Goal: Information Seeking & Learning: Learn about a topic

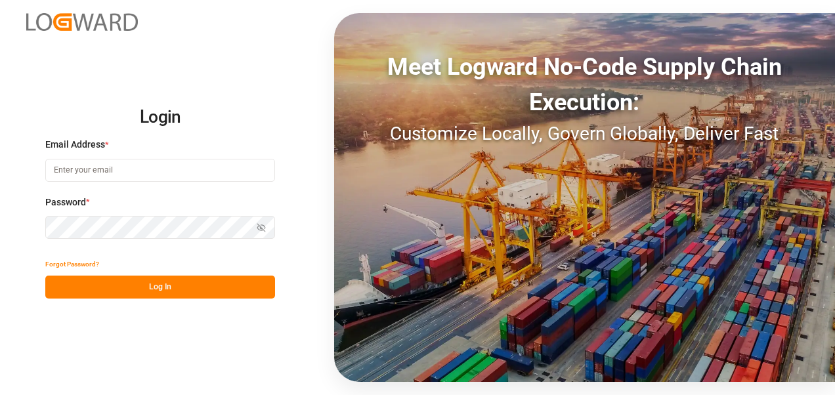
type input "[PERSON_NAME][EMAIL_ADDRESS][PERSON_NAME][DOMAIN_NAME]"
click at [196, 284] on button "Log In" at bounding box center [160, 287] width 230 height 23
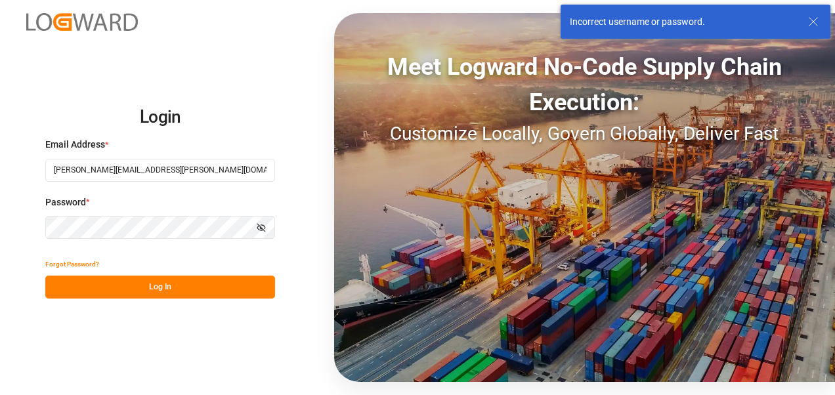
click at [260, 226] on icon "button" at bounding box center [261, 227] width 9 height 9
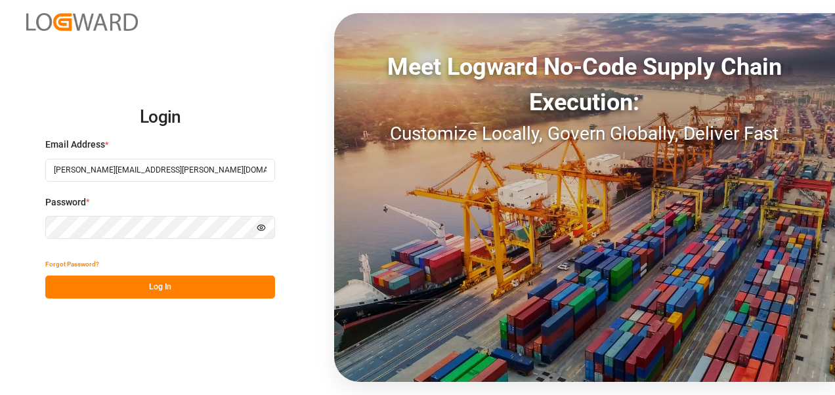
click at [169, 198] on label "Password *" at bounding box center [160, 203] width 230 height 14
click at [163, 291] on button "Log In" at bounding box center [160, 287] width 230 height 23
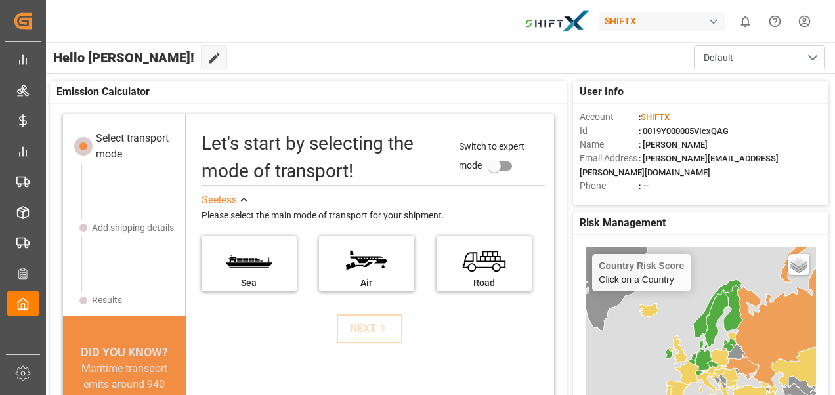
click at [417, 188] on div "Let's start by selecting the mode of transport! Switch to expert mode See less …" at bounding box center [369, 222] width 363 height 184
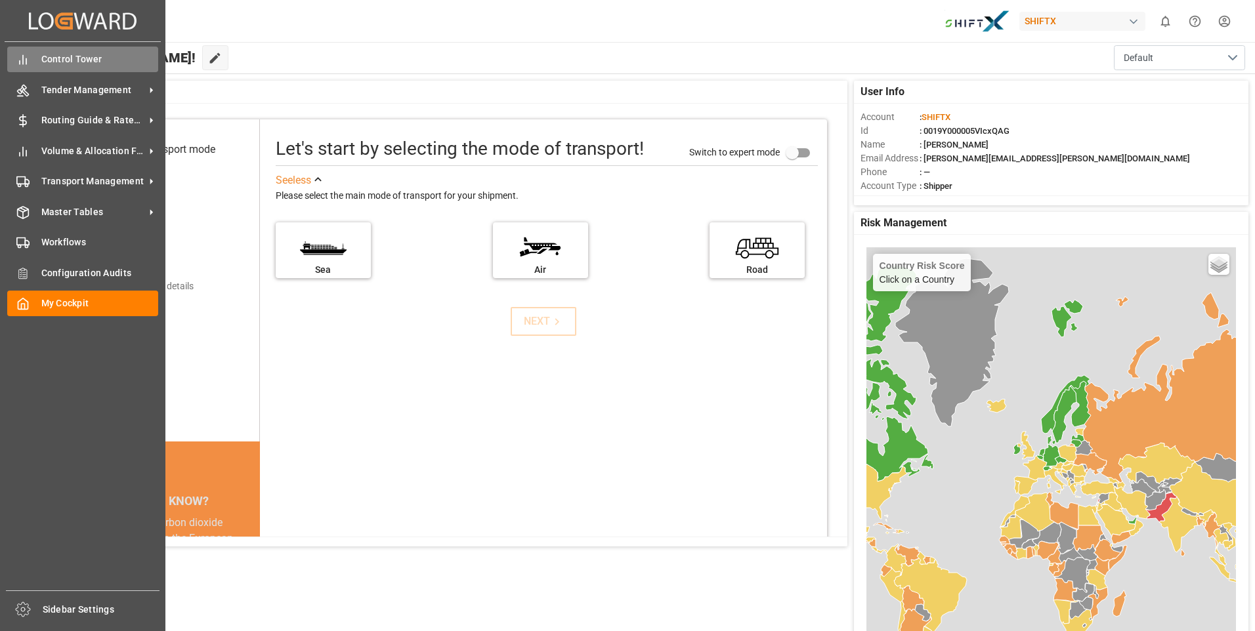
click at [70, 53] on span "Control Tower" at bounding box center [99, 60] width 117 height 14
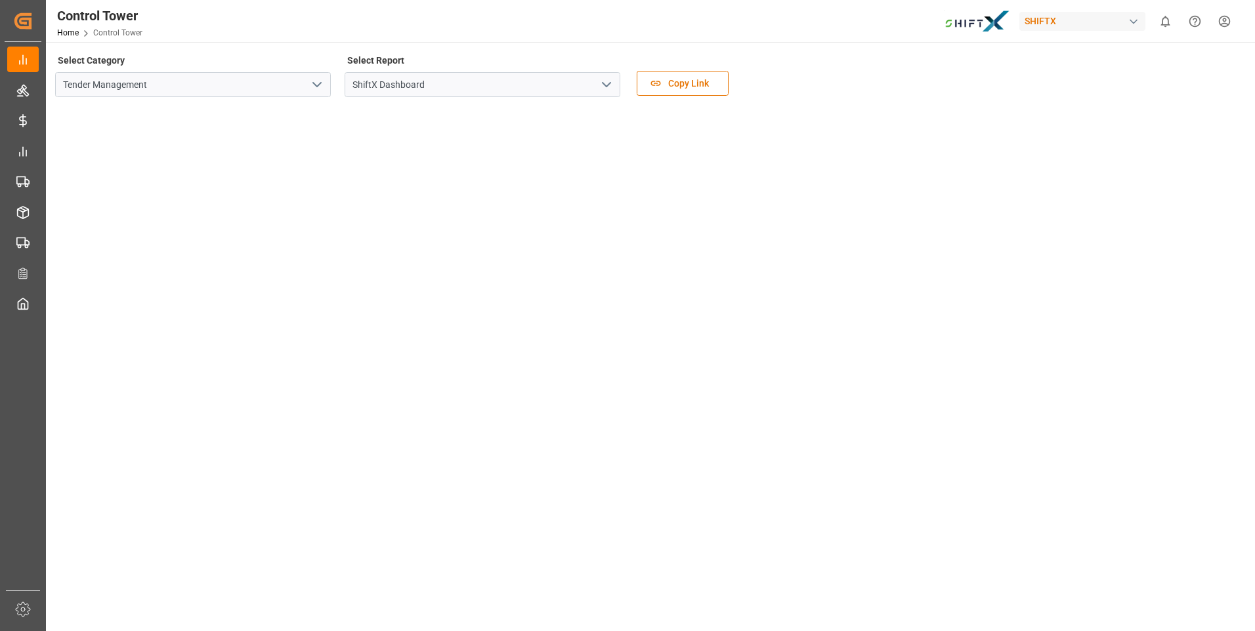
click at [317, 84] on icon "open menu" at bounding box center [317, 85] width 16 height 16
click at [317, 84] on icon "close menu" at bounding box center [317, 85] width 16 height 16
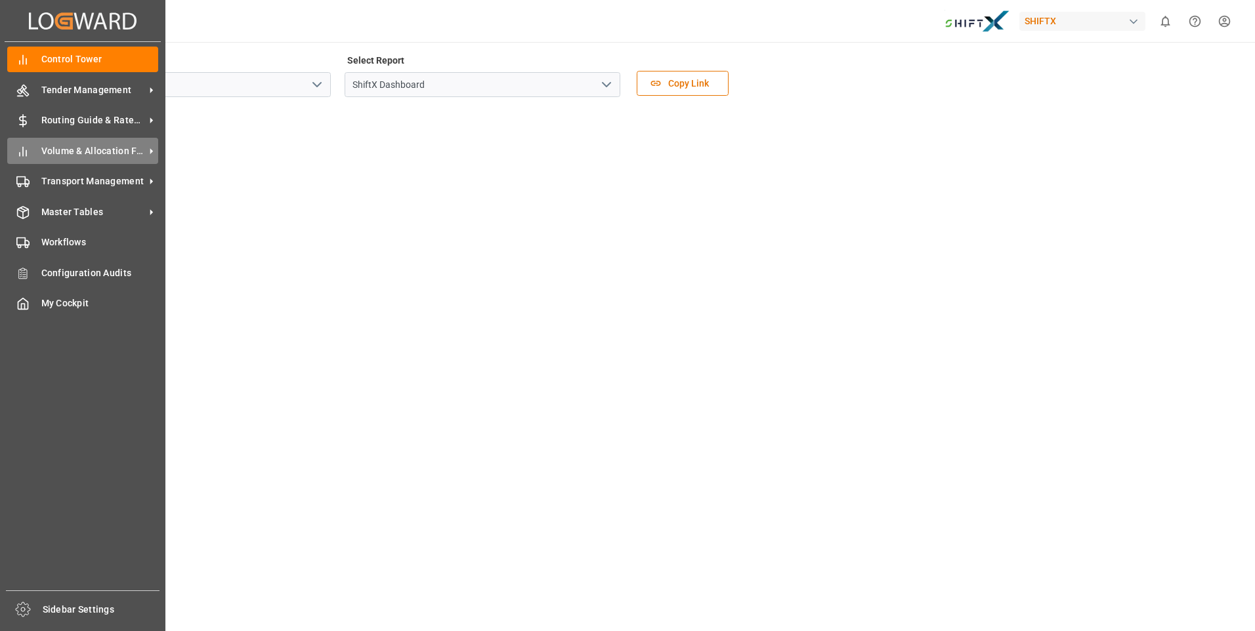
click at [55, 152] on span "Volume & Allocation Forecast" at bounding box center [93, 151] width 104 height 14
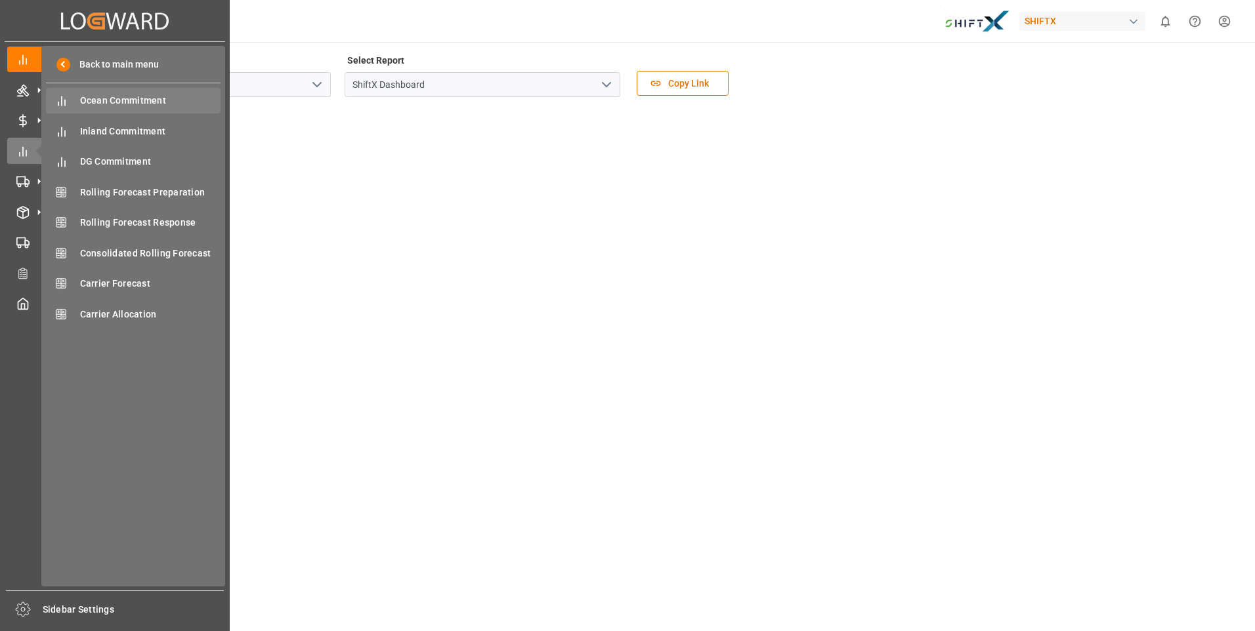
click at [122, 106] on span "Ocean Commitment" at bounding box center [150, 101] width 141 height 14
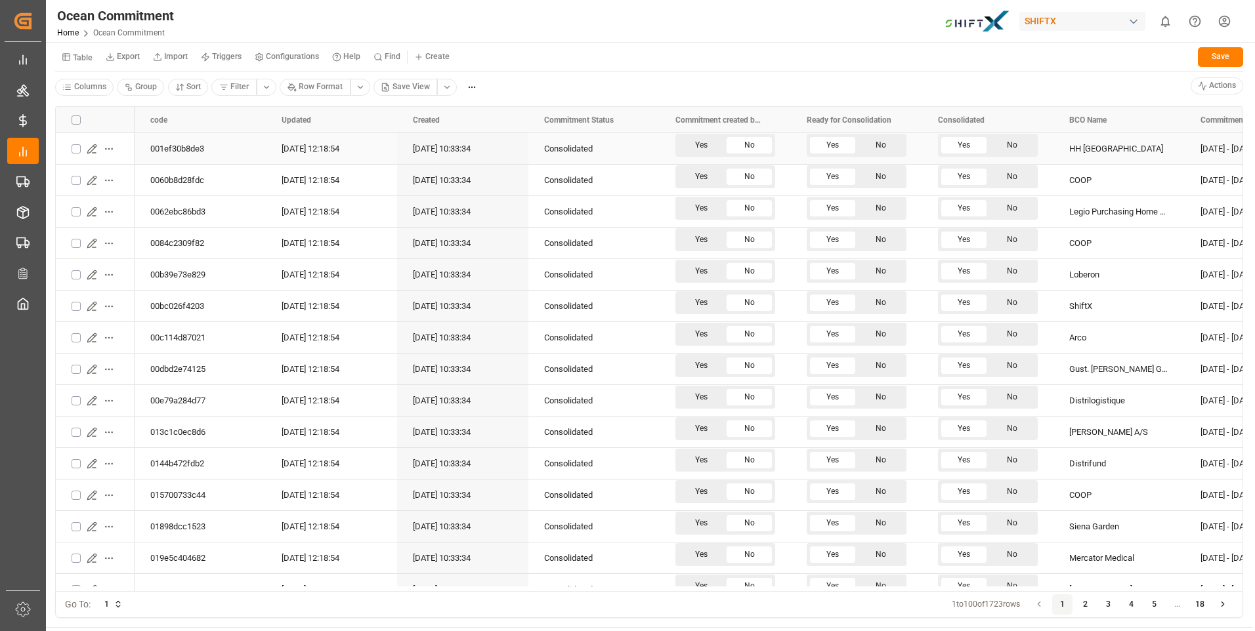
click at [156, 144] on div "001ef30b8de3" at bounding box center [200, 148] width 131 height 31
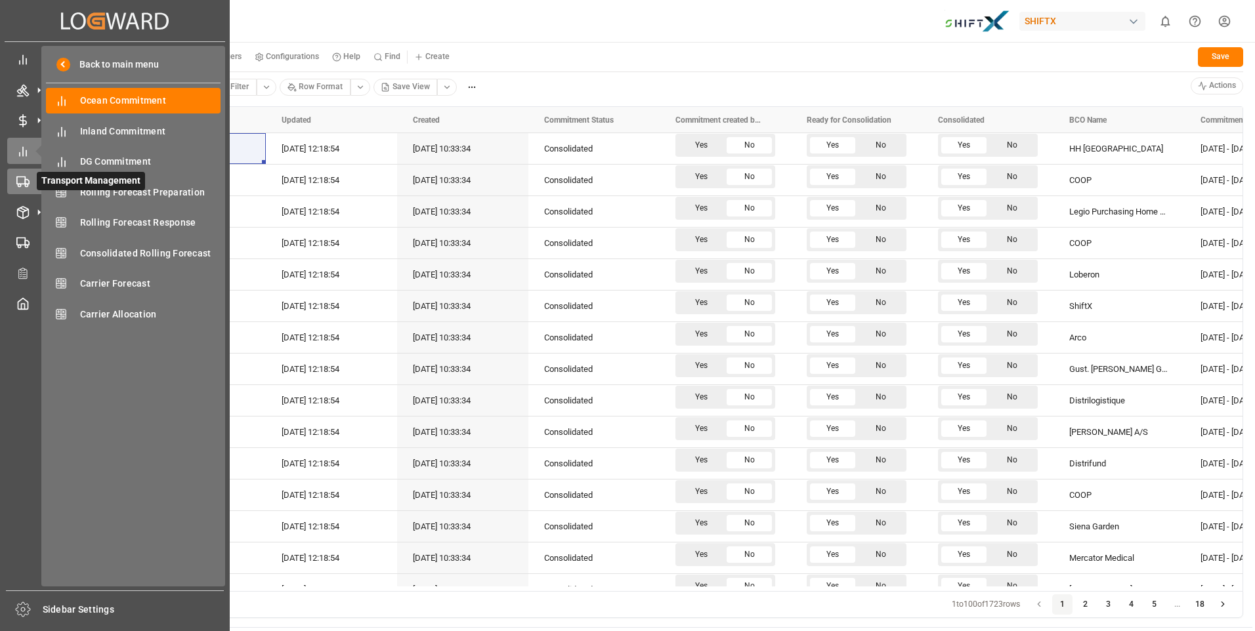
click at [16, 190] on div "Transport Management Transport Management" at bounding box center [114, 182] width 215 height 26
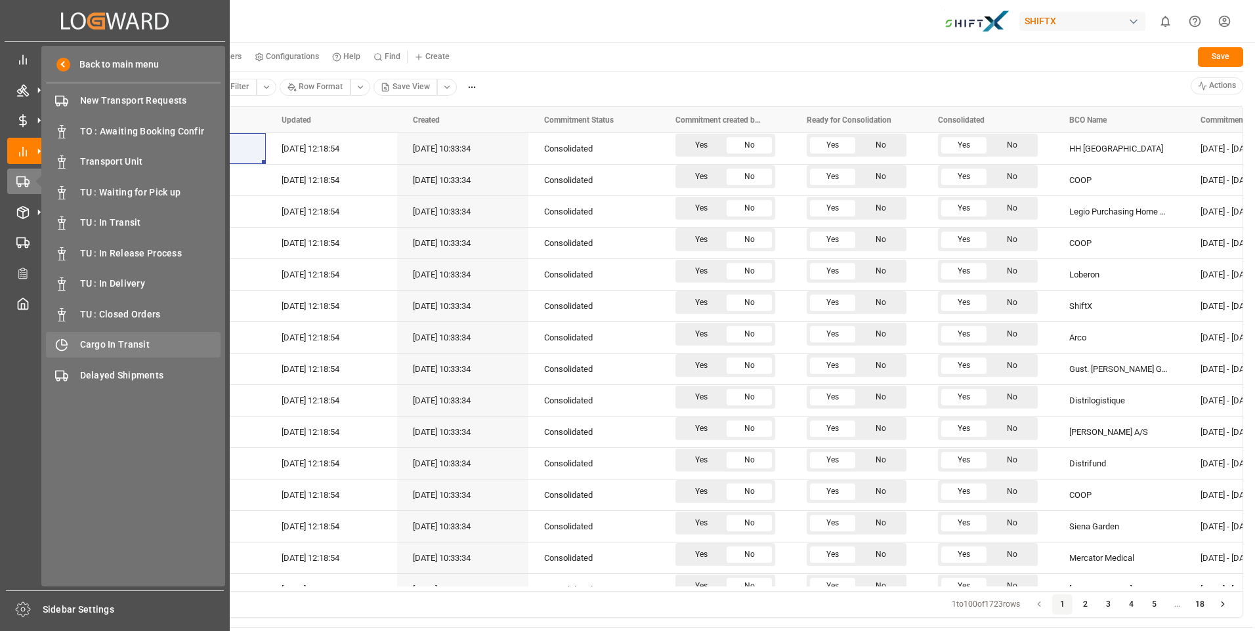
click at [148, 334] on div "Cargo In Transit Cargo In Transit" at bounding box center [133, 345] width 175 height 26
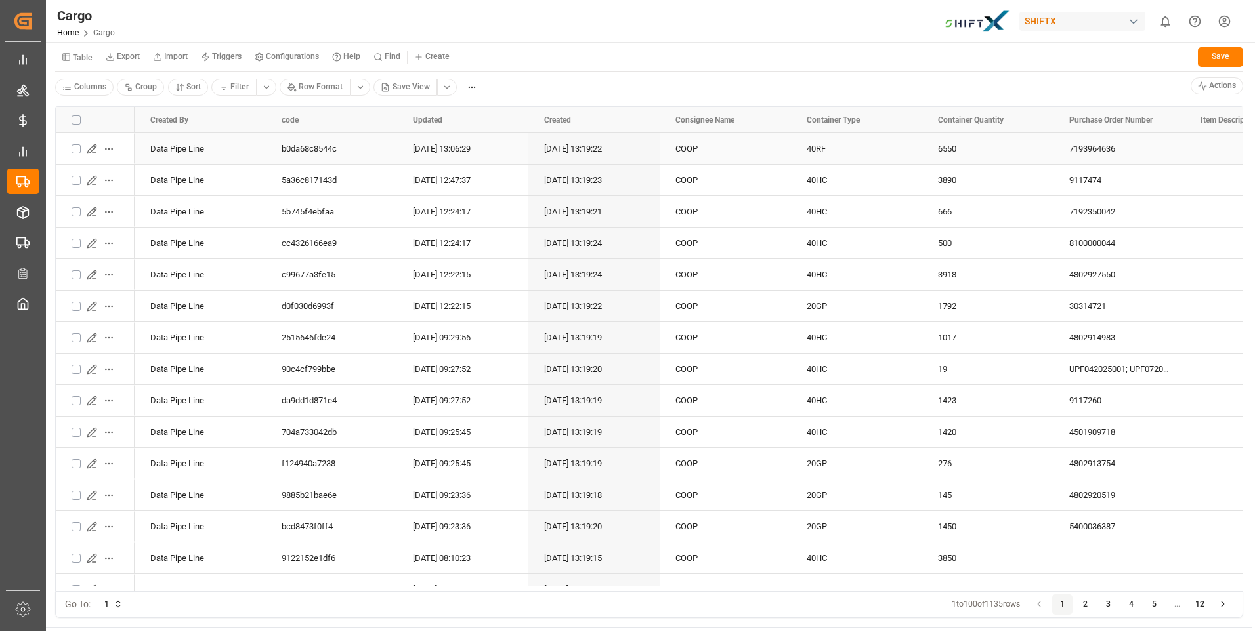
click at [174, 154] on div "Data Pipe Line" at bounding box center [200, 148] width 131 height 31
click at [112, 146] on html "Created by potrace 1.15, written by [PERSON_NAME] [DATE]-[DATE] Created by potr…" at bounding box center [627, 315] width 1255 height 631
click at [118, 127] on html "Created by potrace 1.15, written by [PERSON_NAME] [DATE]-[DATE] Created by potr…" at bounding box center [627, 315] width 1255 height 631
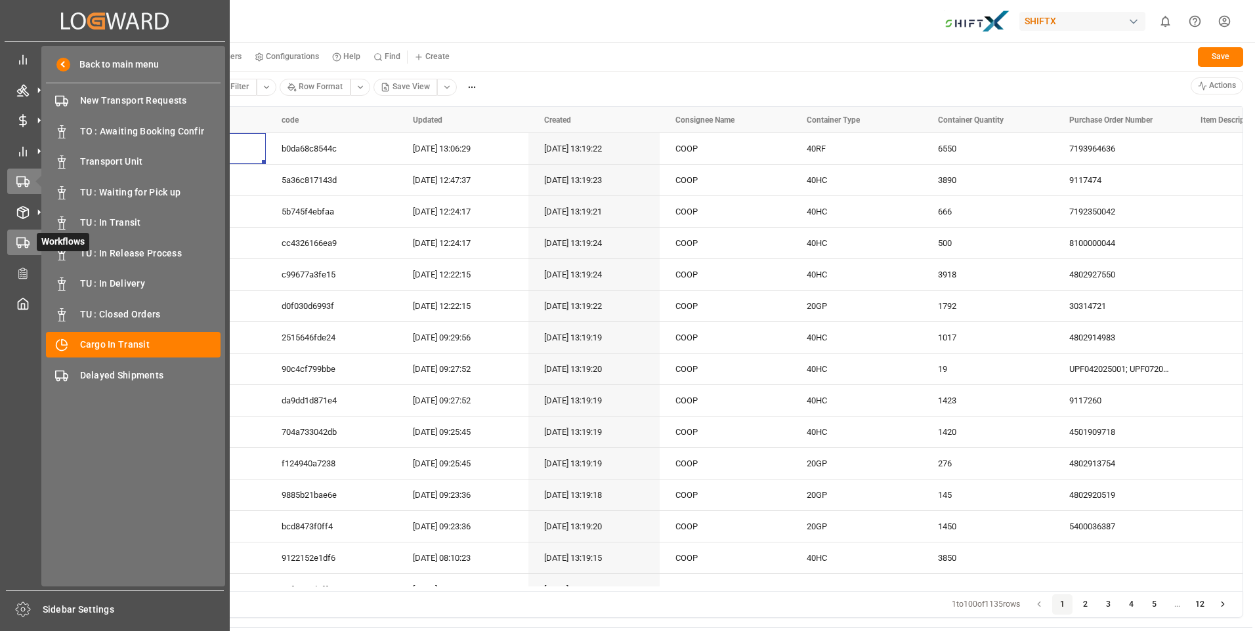
click at [28, 244] on icon at bounding box center [22, 242] width 13 height 13
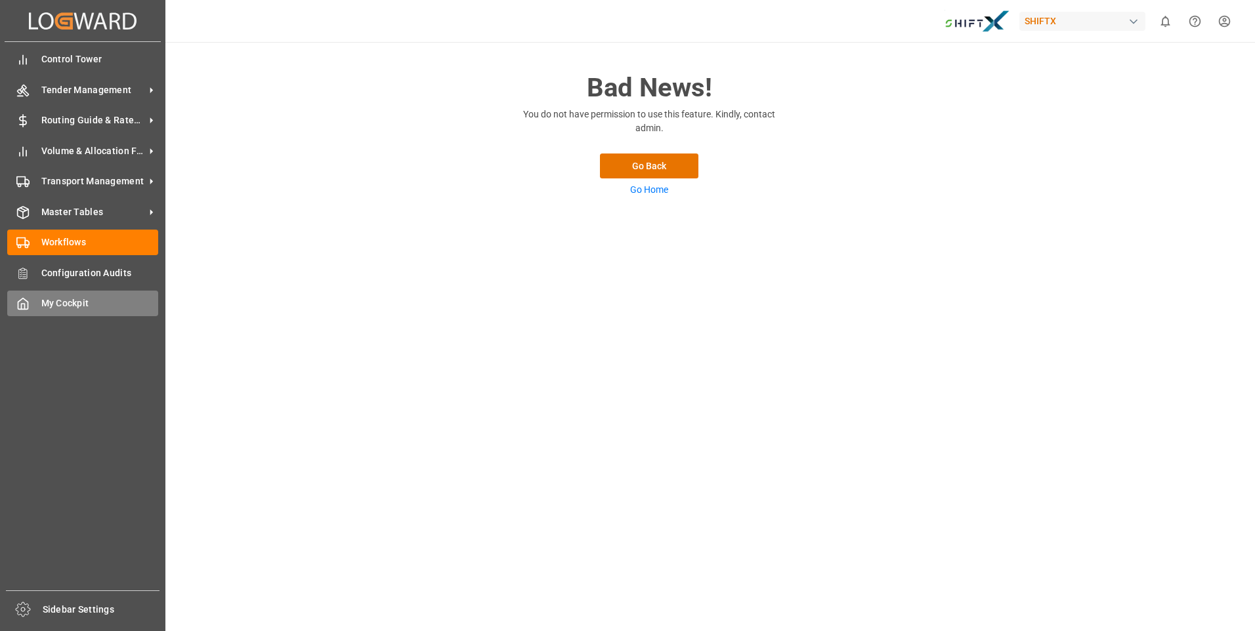
click at [72, 305] on span "My Cockpit" at bounding box center [99, 304] width 117 height 14
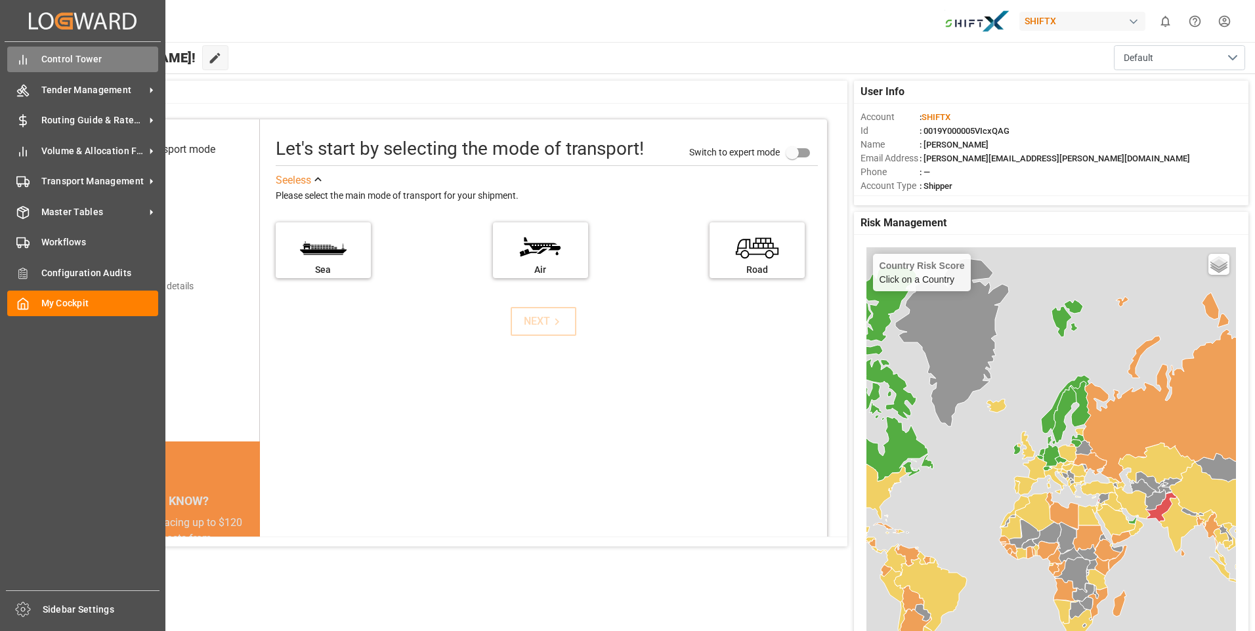
click at [40, 49] on div "Control Tower Control Tower" at bounding box center [82, 60] width 151 height 26
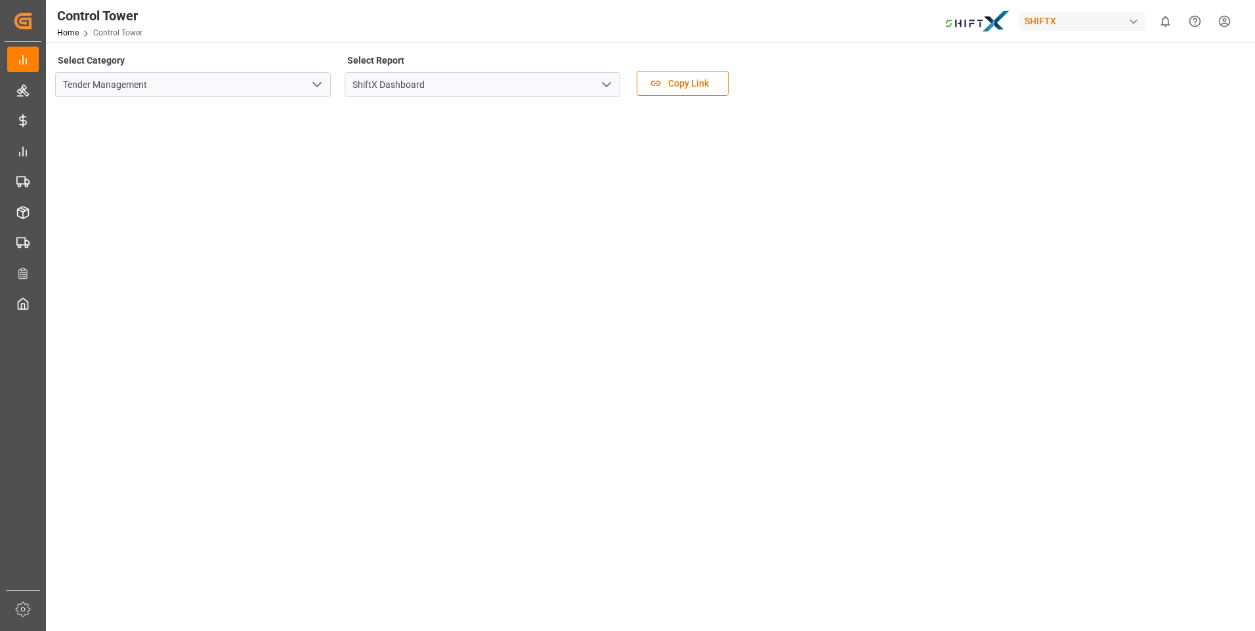
click at [606, 81] on icon "open menu" at bounding box center [607, 85] width 16 height 16
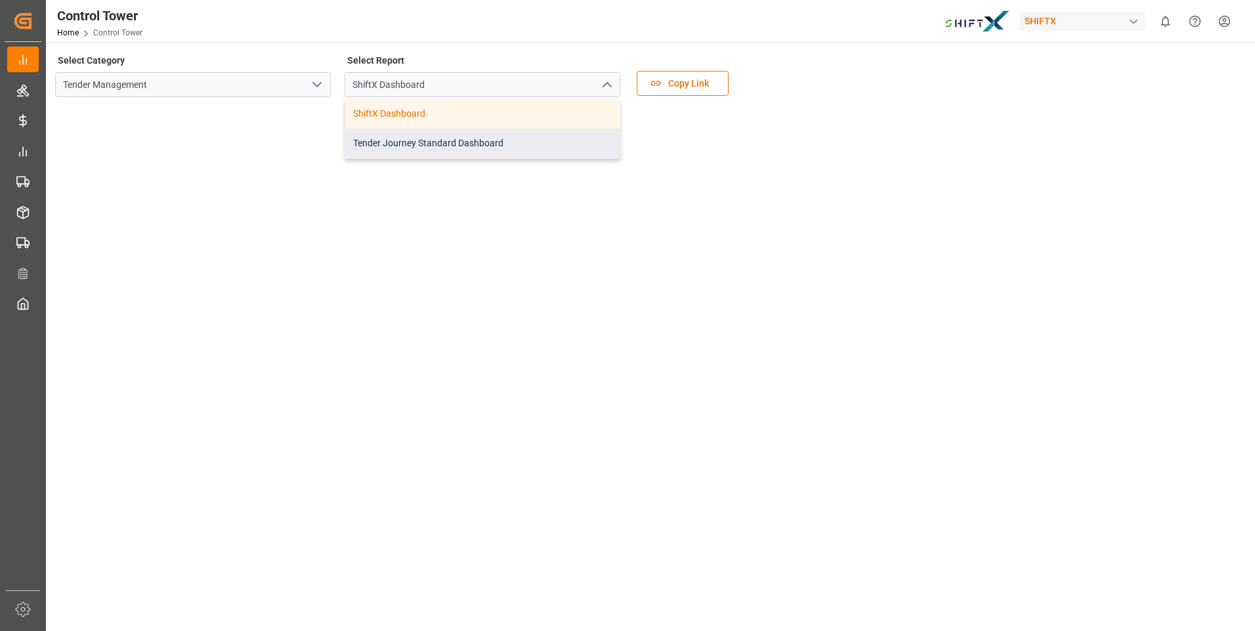
click at [582, 157] on div "Tender Journey Standard Dashboard" at bounding box center [482, 144] width 274 height 30
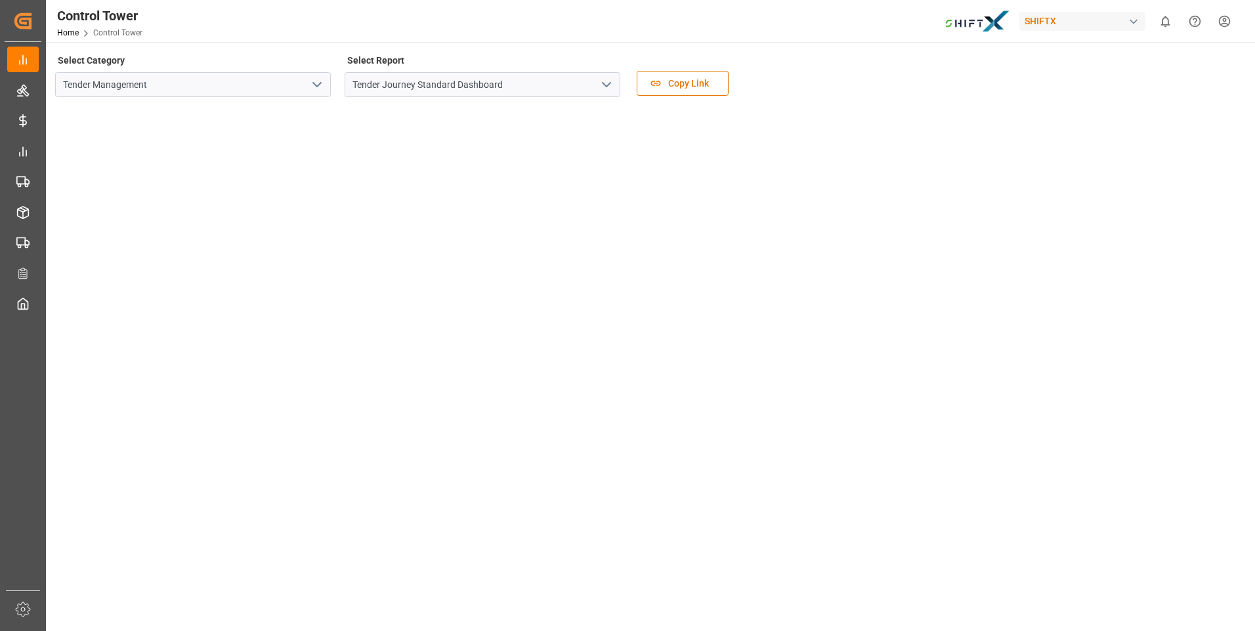
click at [312, 85] on icon "open menu" at bounding box center [317, 85] width 16 height 16
click at [312, 85] on icon "close menu" at bounding box center [317, 85] width 16 height 16
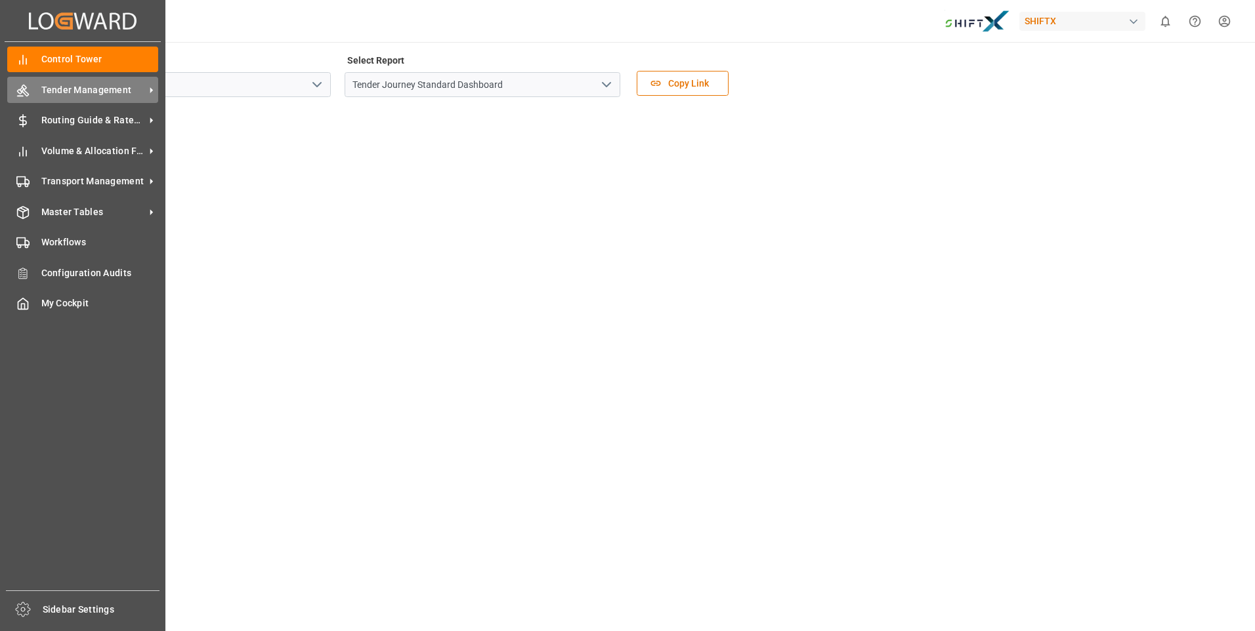
click at [67, 96] on span "Tender Management" at bounding box center [93, 90] width 104 height 14
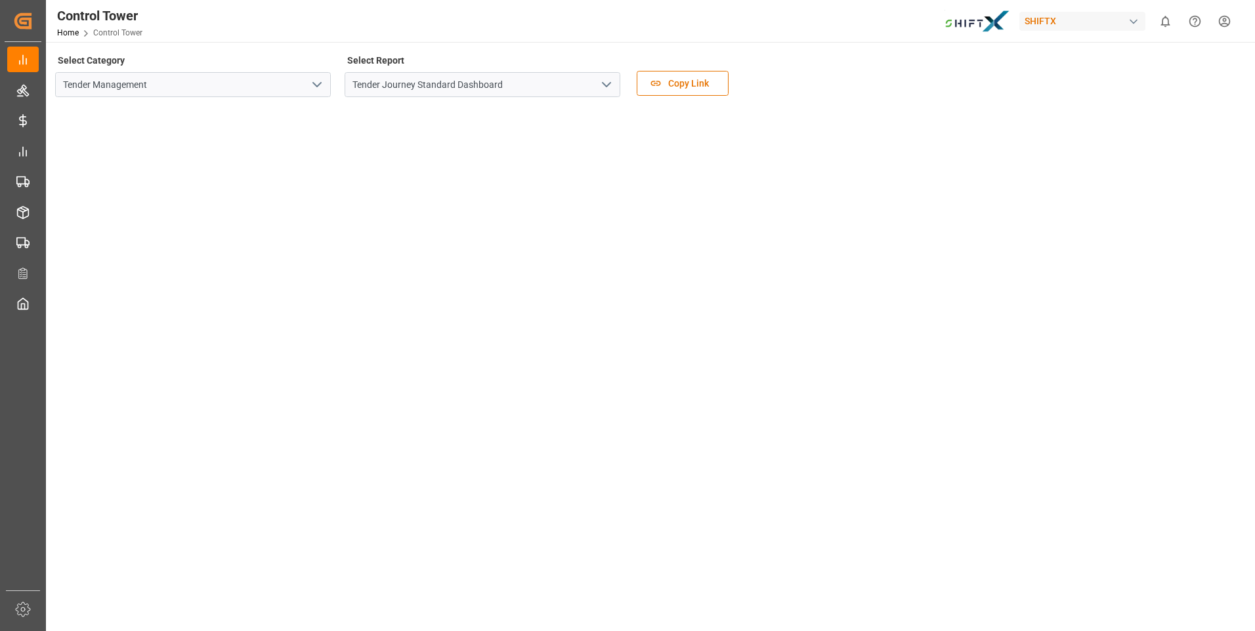
click at [313, 88] on icon "open menu" at bounding box center [317, 85] width 16 height 16
click at [609, 91] on icon "open menu" at bounding box center [607, 85] width 16 height 16
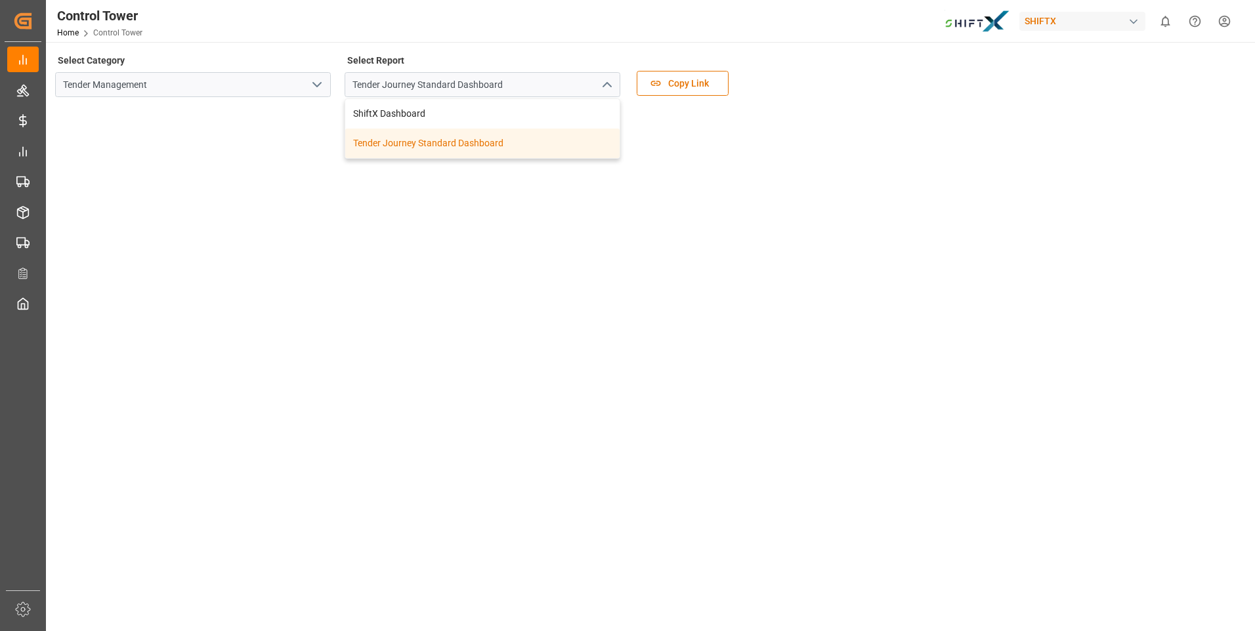
click at [609, 91] on icon "close menu" at bounding box center [607, 85] width 16 height 16
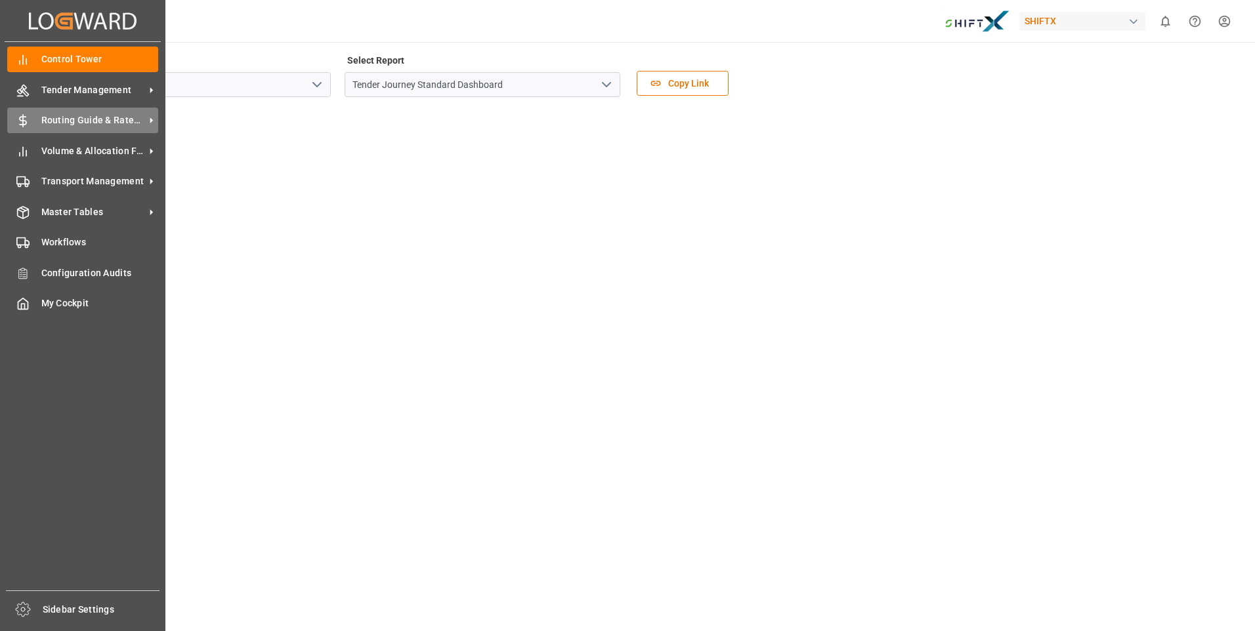
click at [45, 116] on span "Routing Guide & Rates MGMT" at bounding box center [93, 121] width 104 height 14
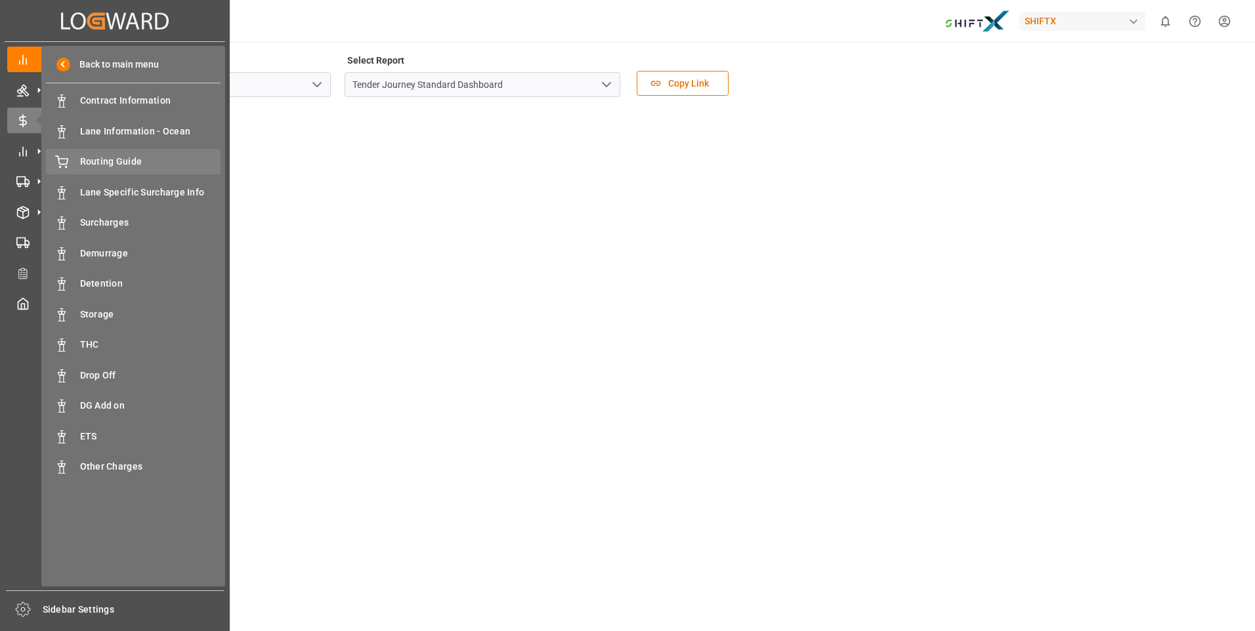
click at [148, 160] on span "Routing Guide" at bounding box center [150, 162] width 141 height 14
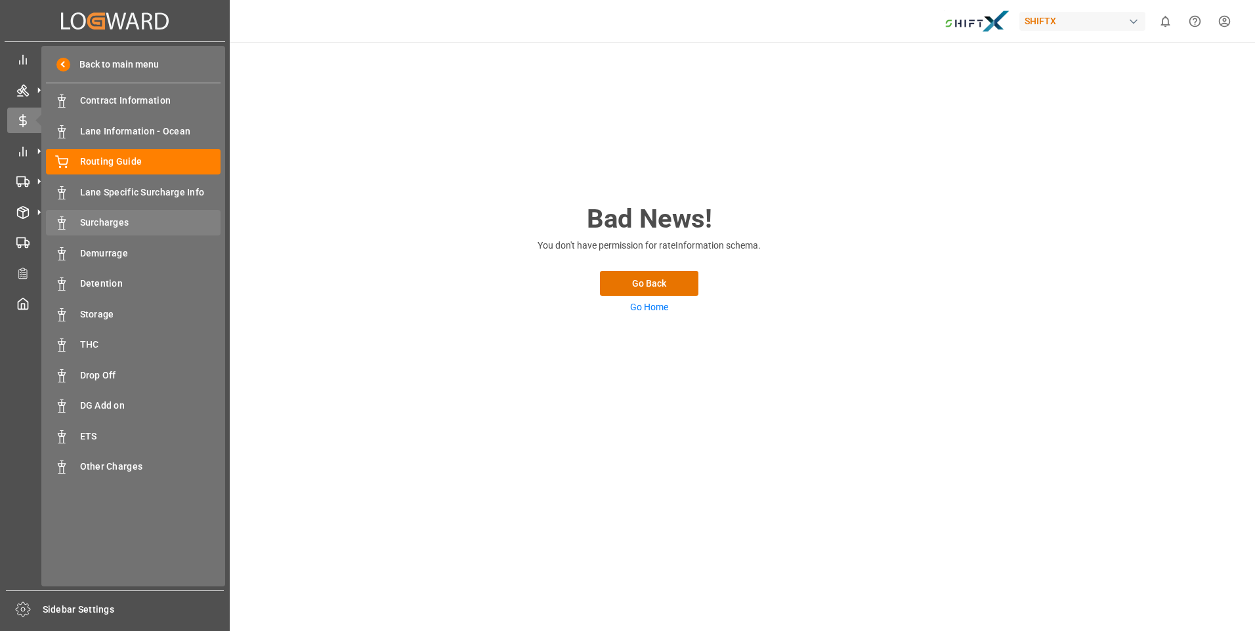
click at [134, 226] on span "Surcharges" at bounding box center [150, 223] width 141 height 14
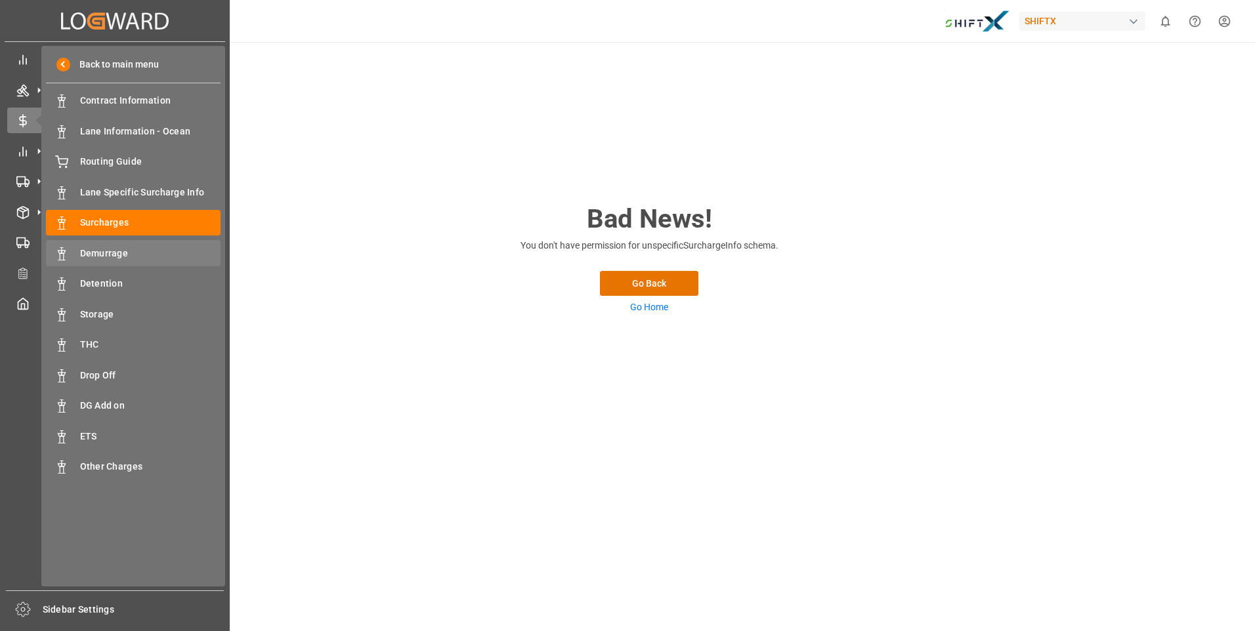
click at [128, 262] on div "Demurrage Demurrage" at bounding box center [133, 253] width 175 height 26
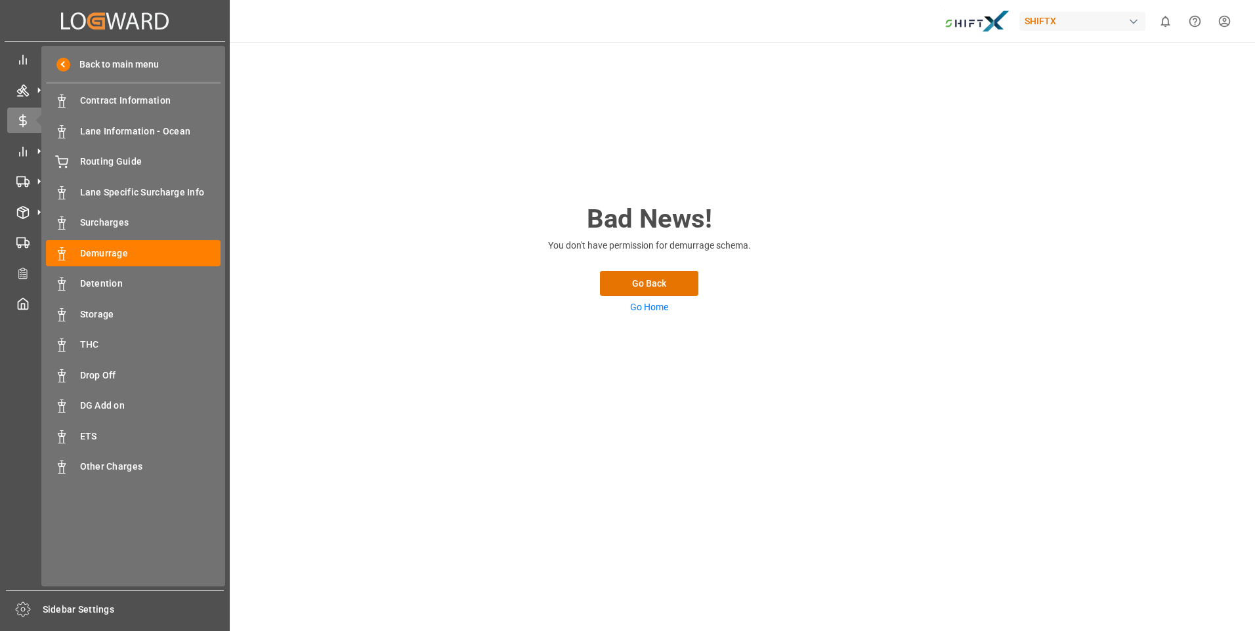
click at [122, 297] on div "Back to main menu Contract Information Contract Information Lane Information - …" at bounding box center [133, 316] width 184 height 541
click at [120, 284] on span "Detention" at bounding box center [150, 284] width 141 height 14
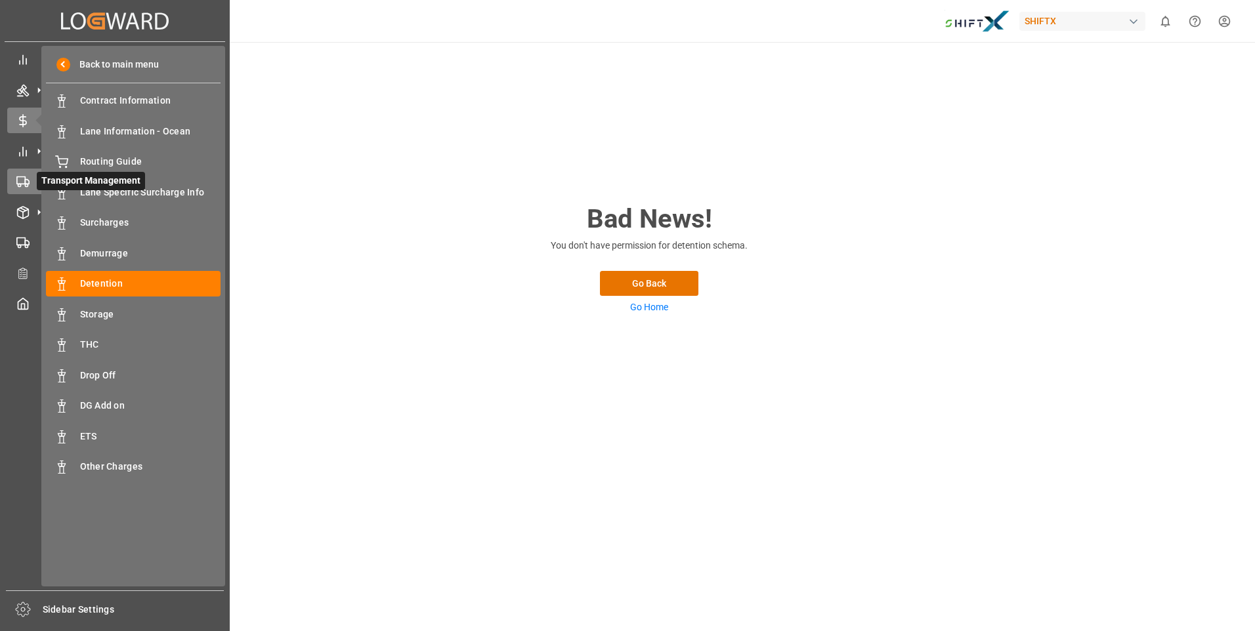
click at [25, 186] on circle at bounding box center [26, 185] width 3 height 3
click at [32, 99] on div "Tender Management Tender Management" at bounding box center [114, 90] width 215 height 26
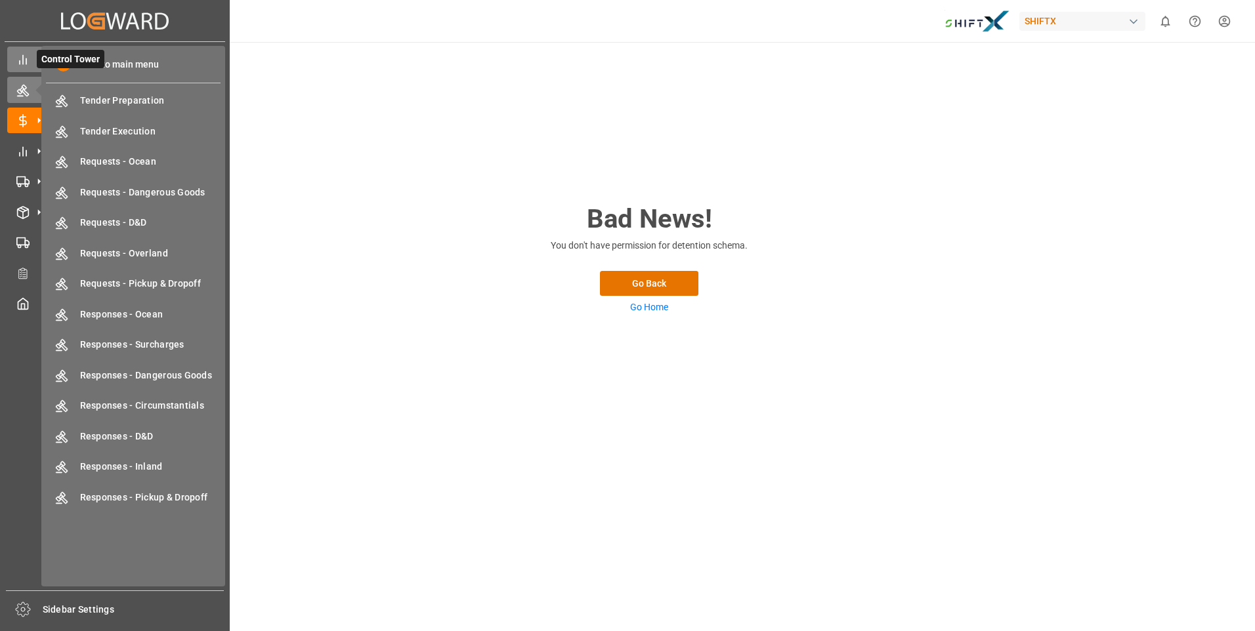
click at [18, 53] on div at bounding box center [18, 60] width 22 height 14
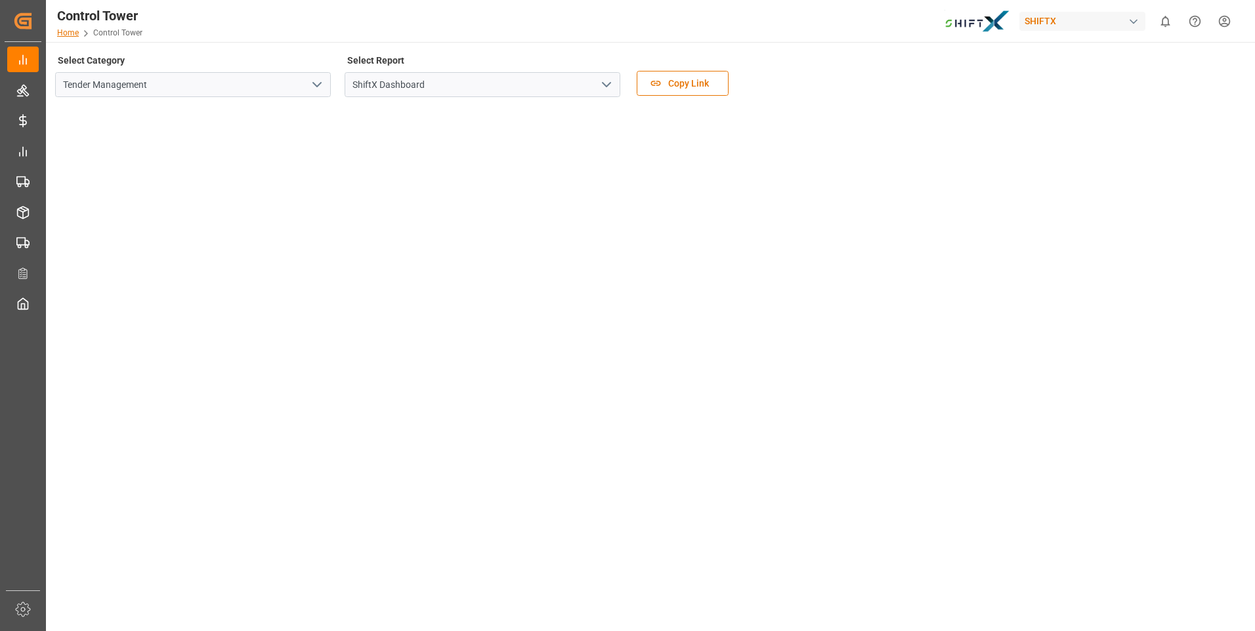
click at [71, 30] on link "Home" at bounding box center [68, 32] width 22 height 9
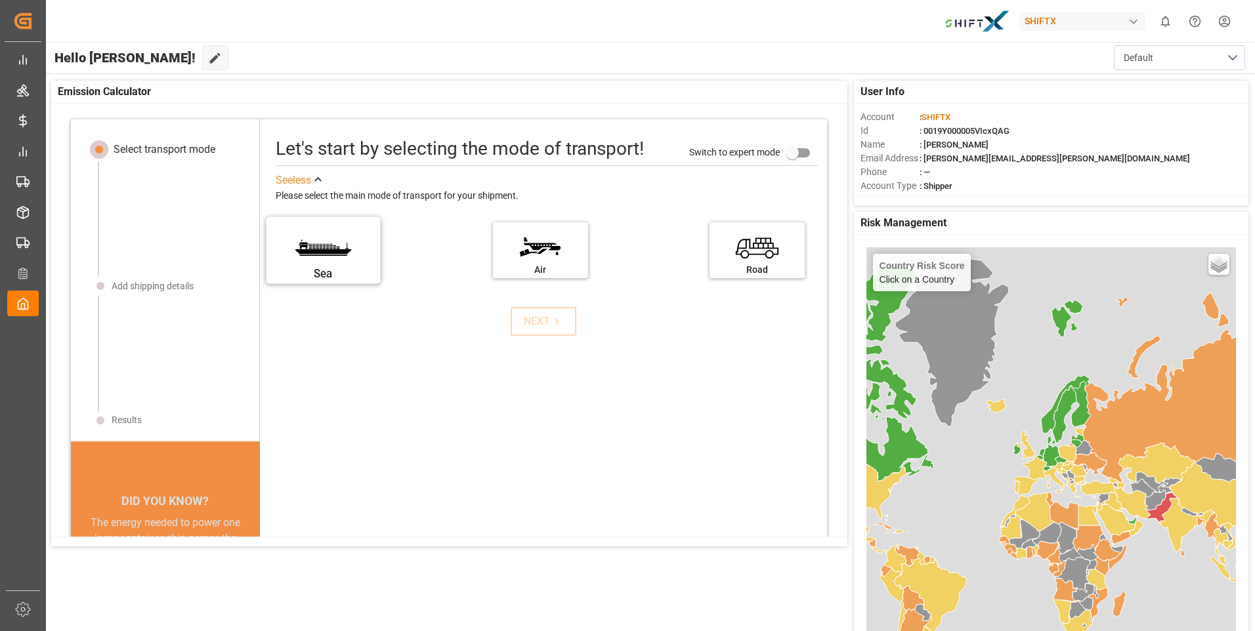
click at [350, 254] on label "Sea" at bounding box center [323, 246] width 98 height 55
click at [0, 0] on input "Sea" at bounding box center [0, 0] width 0 height 0
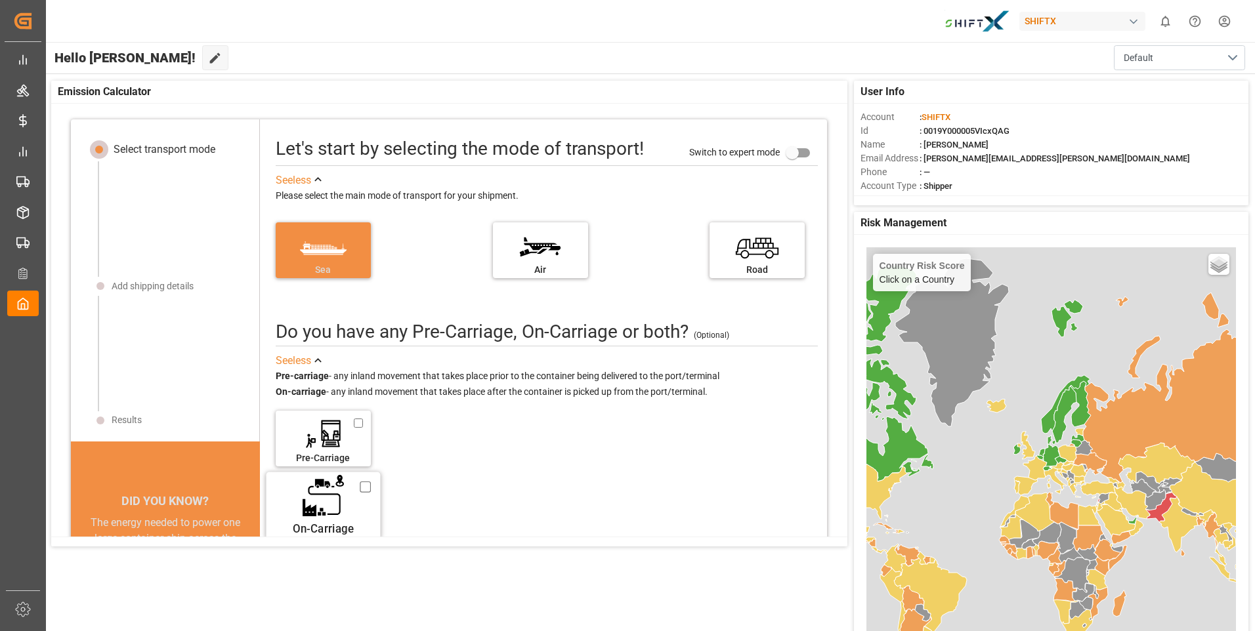
click at [354, 394] on label "On-Carriage" at bounding box center [323, 501] width 98 height 55
click at [360, 394] on input "On-Carriage" at bounding box center [365, 487] width 11 height 14
checkbox input "true"
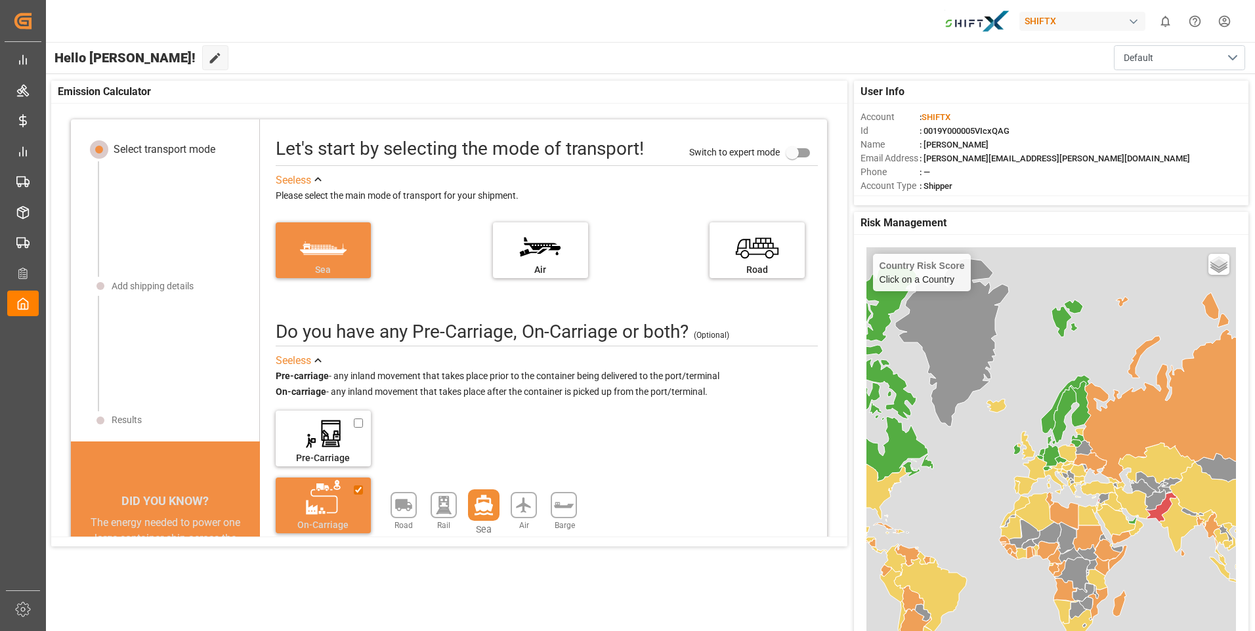
click at [488, 394] on icon at bounding box center [484, 506] width 18 height 20
drag, startPoint x: 817, startPoint y: 408, endPoint x: 846, endPoint y: 455, distance: 55.2
click at [834, 394] on div "Select transport mode Add shipping details Results DID YOU KNOW? A 10% reductio…" at bounding box center [453, 324] width 804 height 441
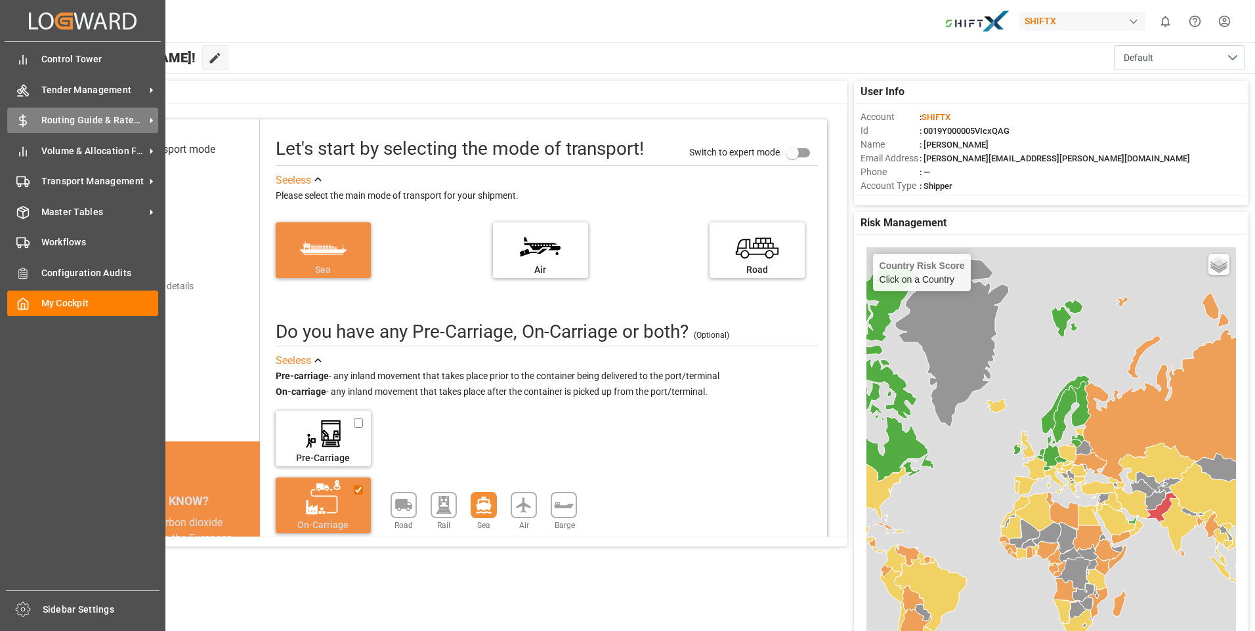
click at [23, 120] on line at bounding box center [23, 121] width 0 height 12
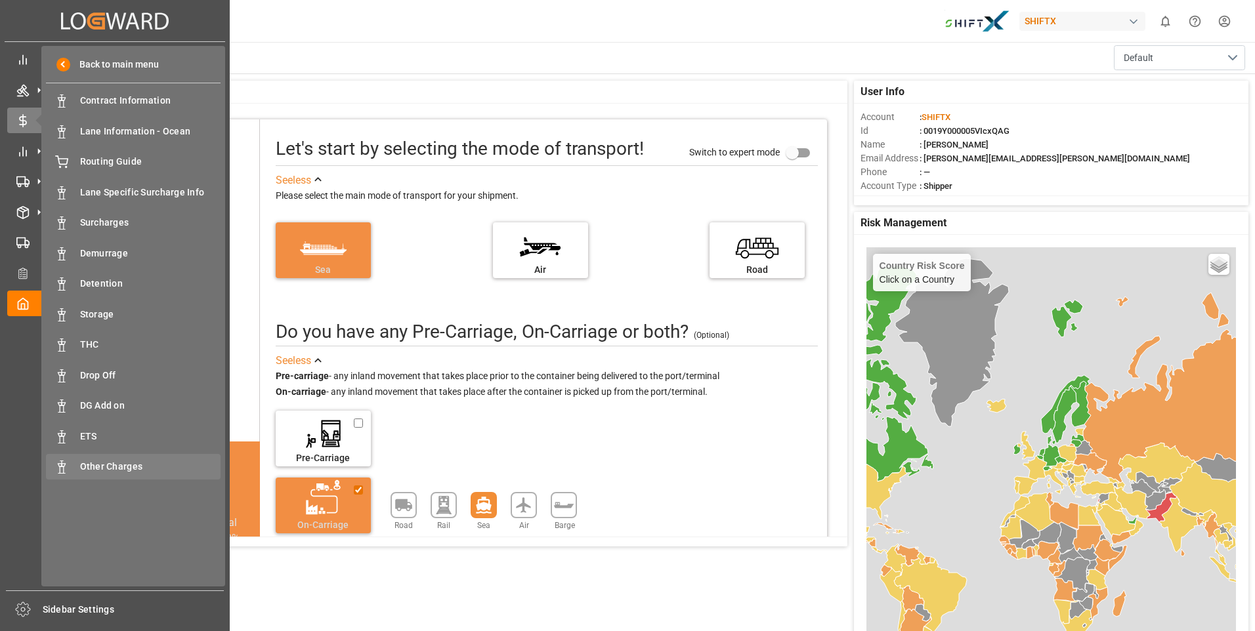
click at [148, 394] on span "Other Charges" at bounding box center [150, 467] width 141 height 14
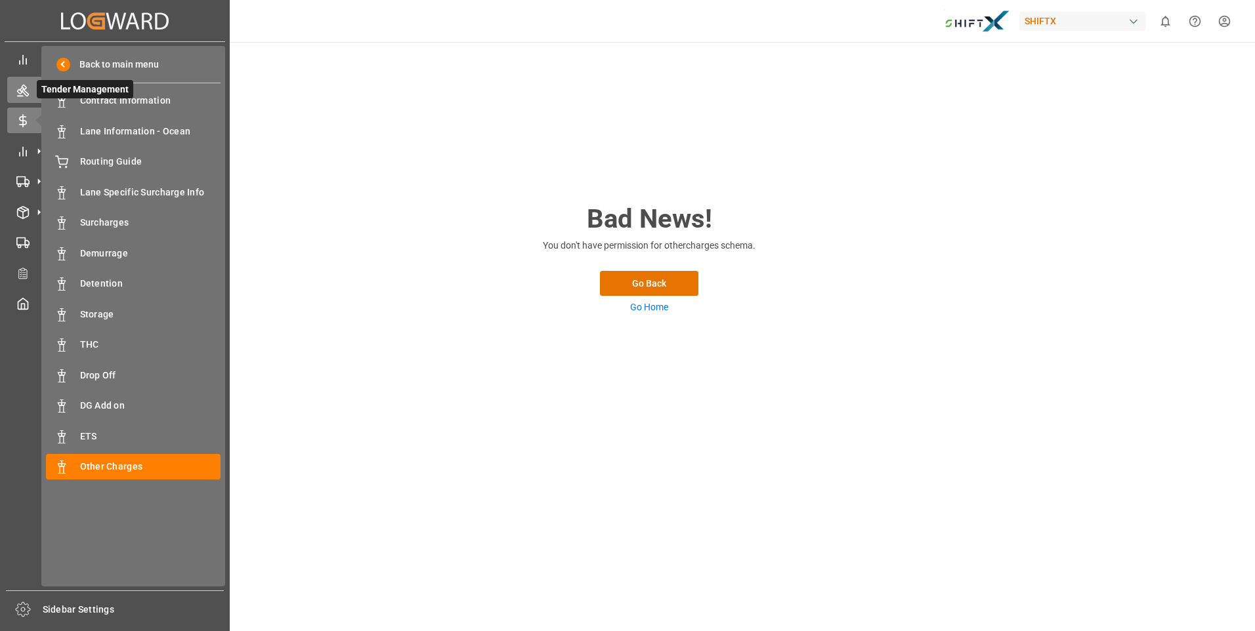
click at [18, 88] on icon at bounding box center [22, 90] width 13 height 13
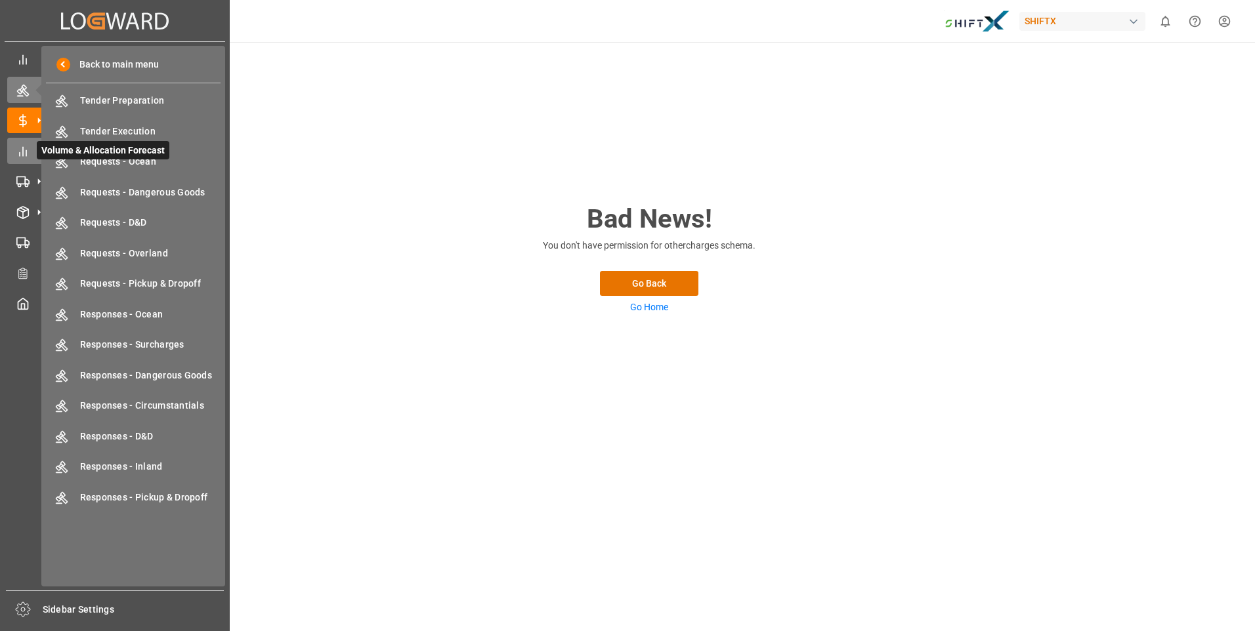
click at [34, 149] on icon at bounding box center [39, 151] width 14 height 14
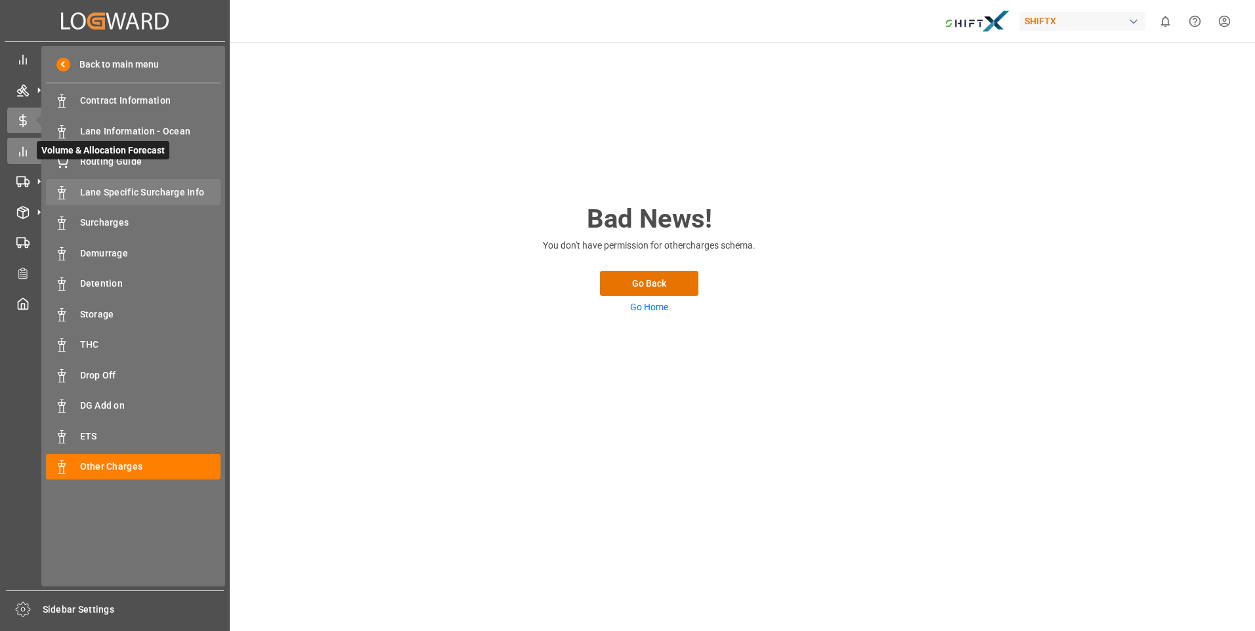
click at [102, 194] on span "Lane Specific Surcharge Info" at bounding box center [150, 193] width 141 height 14
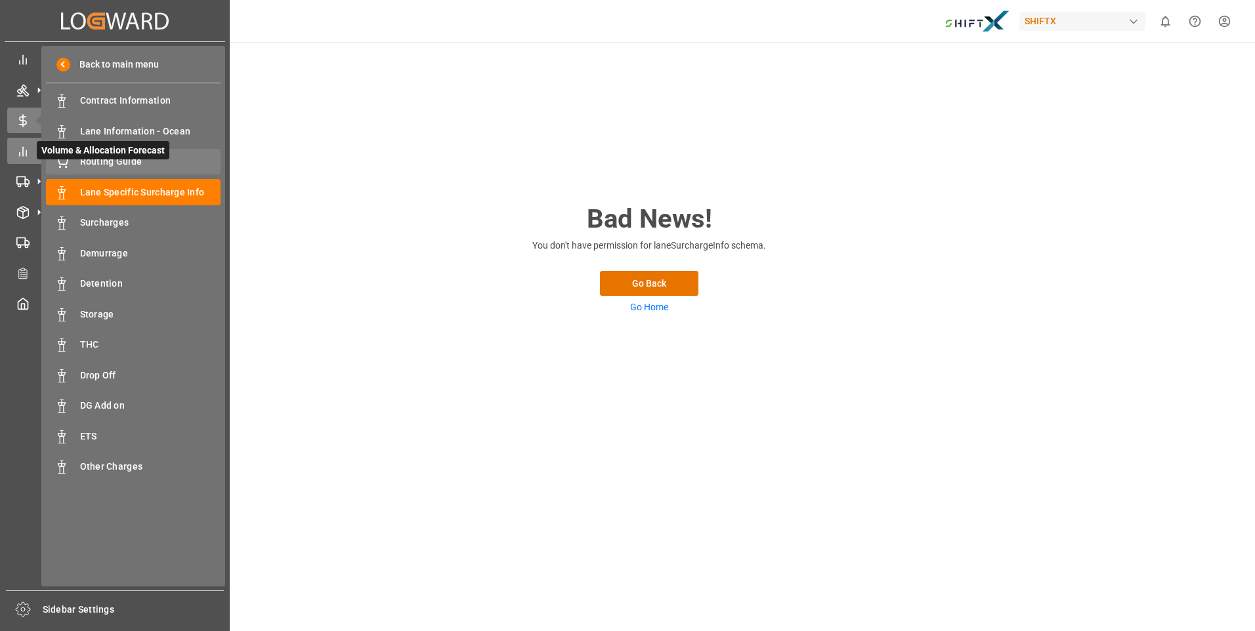
click at [85, 153] on div "Routing Guide Routing Guide" at bounding box center [133, 162] width 175 height 26
click at [90, 117] on div "Back to main menu Contract Information Contract Information Lane Information - …" at bounding box center [133, 316] width 184 height 541
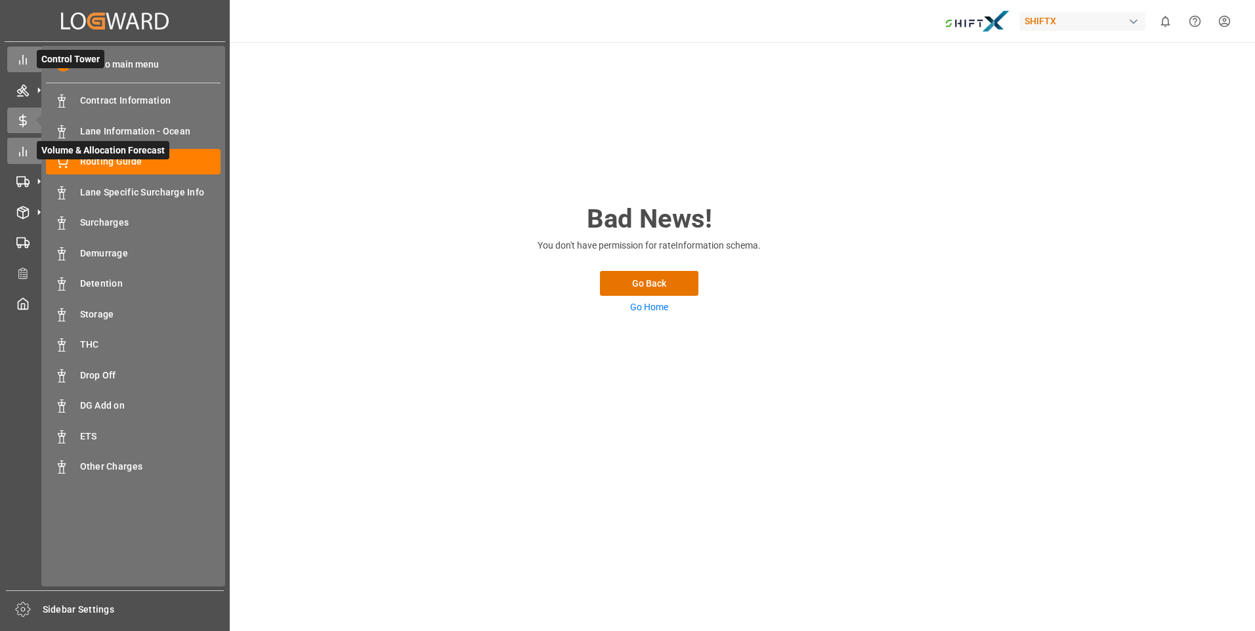
click at [11, 58] on div at bounding box center [18, 60] width 22 height 14
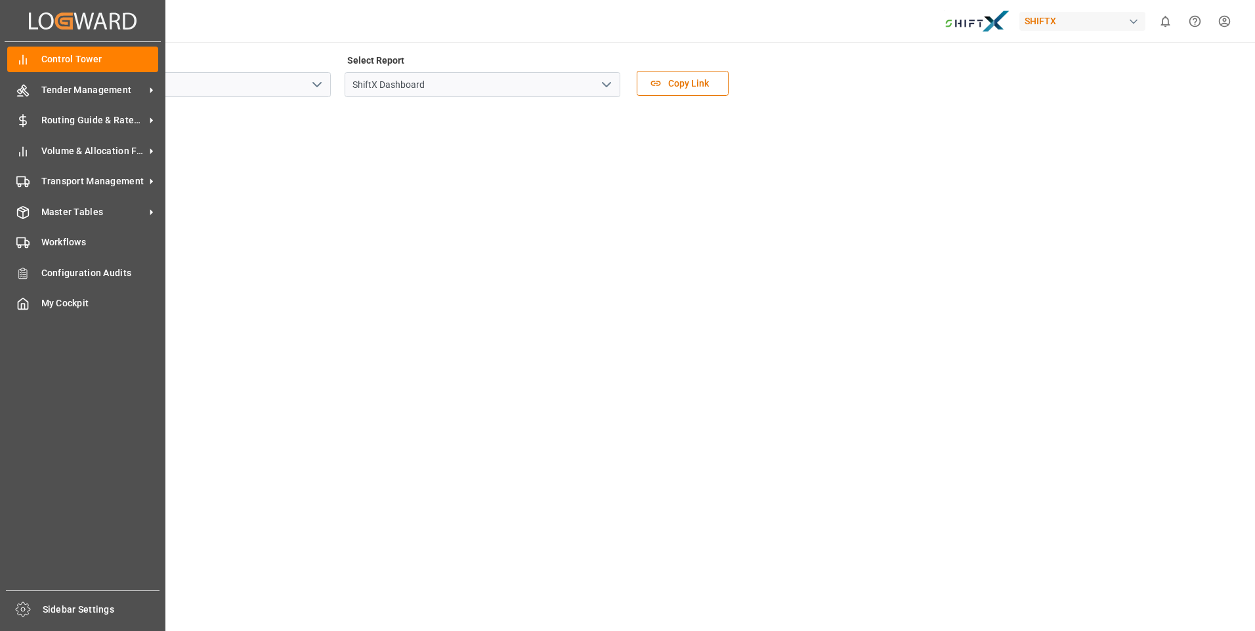
click at [35, 21] on icon "Created by potrace 1.15, written by [PERSON_NAME] [DATE]-[DATE]" at bounding box center [83, 21] width 108 height 21
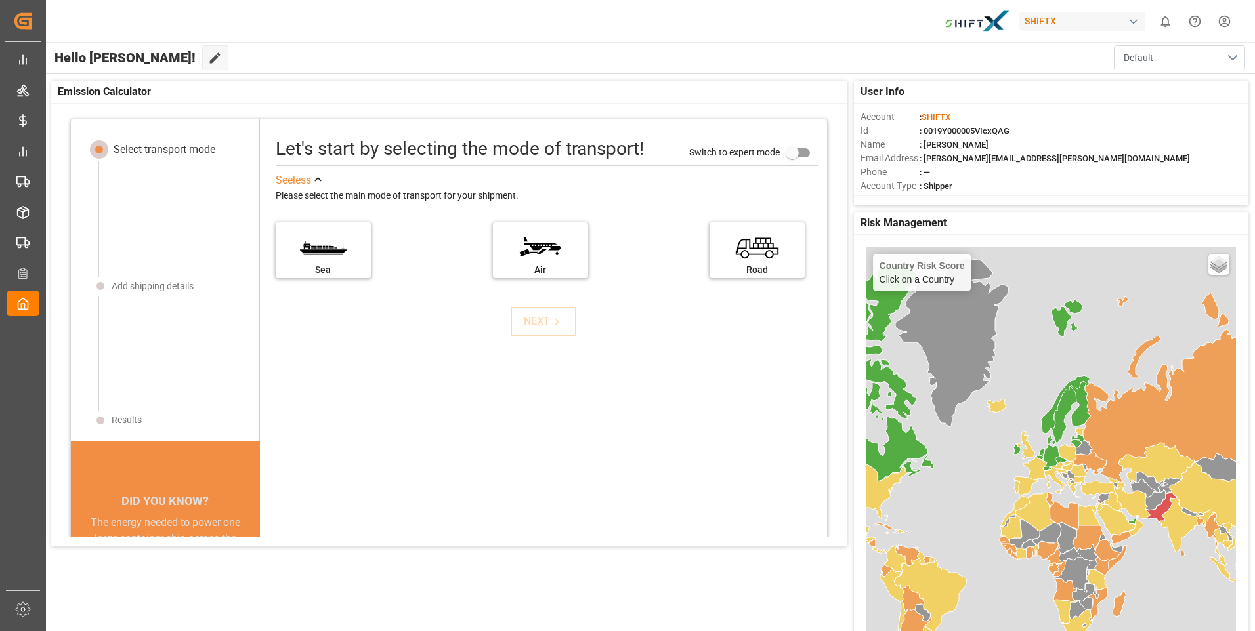
click at [834, 56] on button "Default" at bounding box center [1179, 57] width 131 height 25
click at [210, 58] on icon at bounding box center [215, 58] width 11 height 11
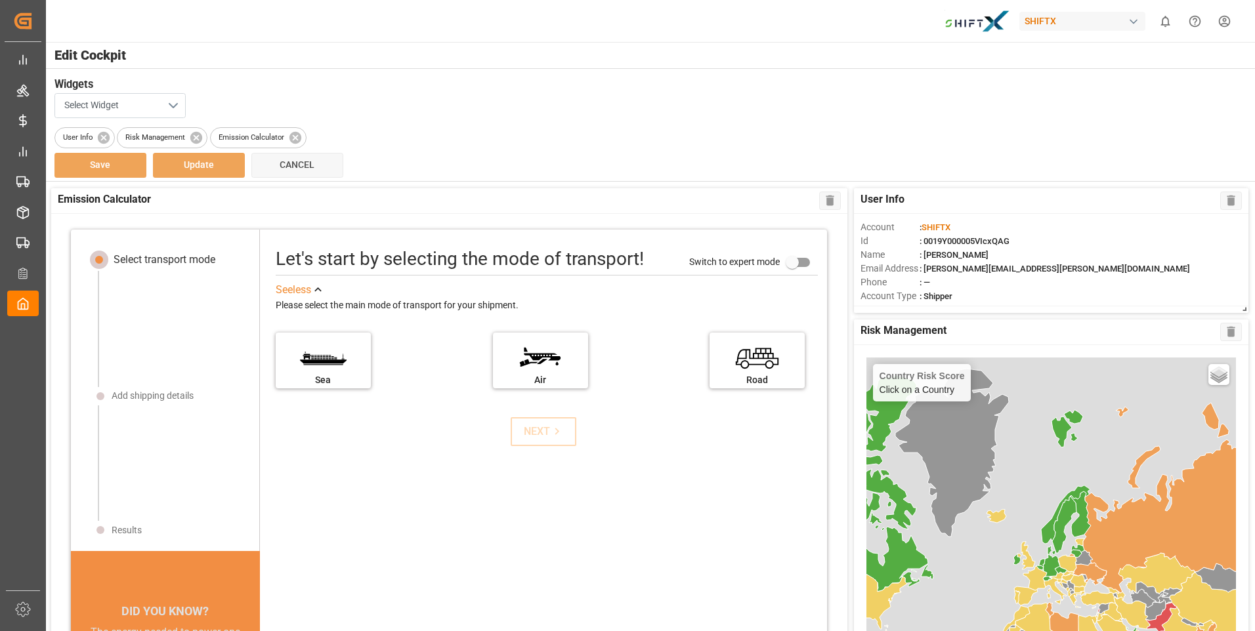
click at [167, 99] on button "Select Widget" at bounding box center [119, 105] width 131 height 25
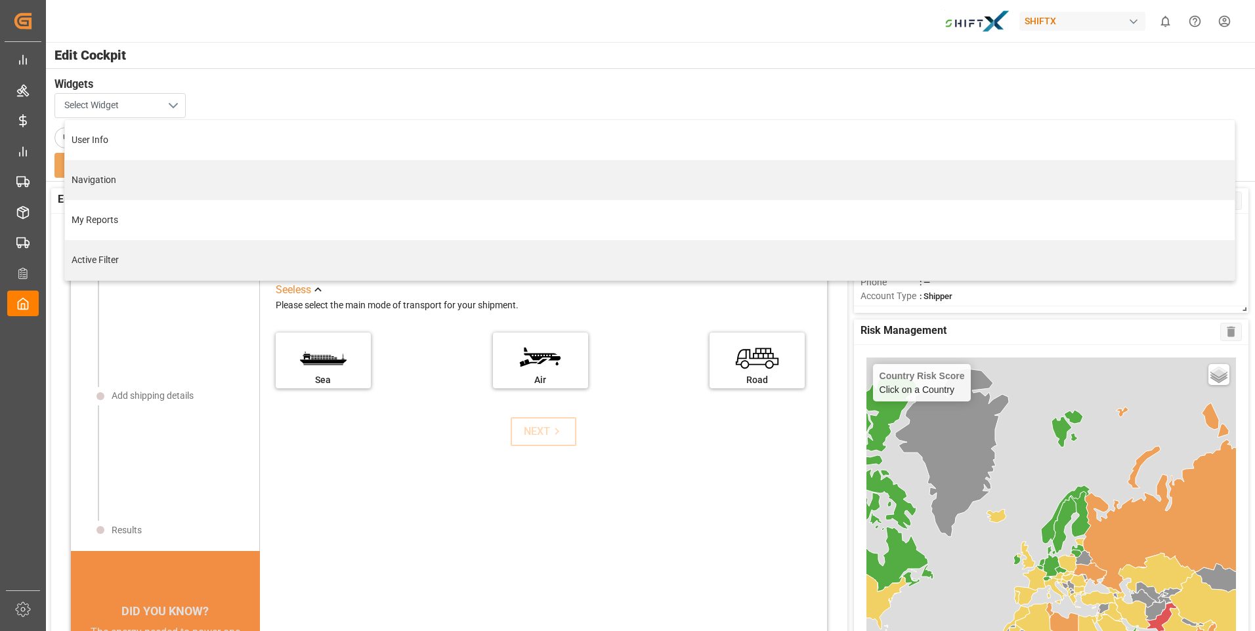
click at [167, 99] on button "Select Widget" at bounding box center [119, 105] width 131 height 25
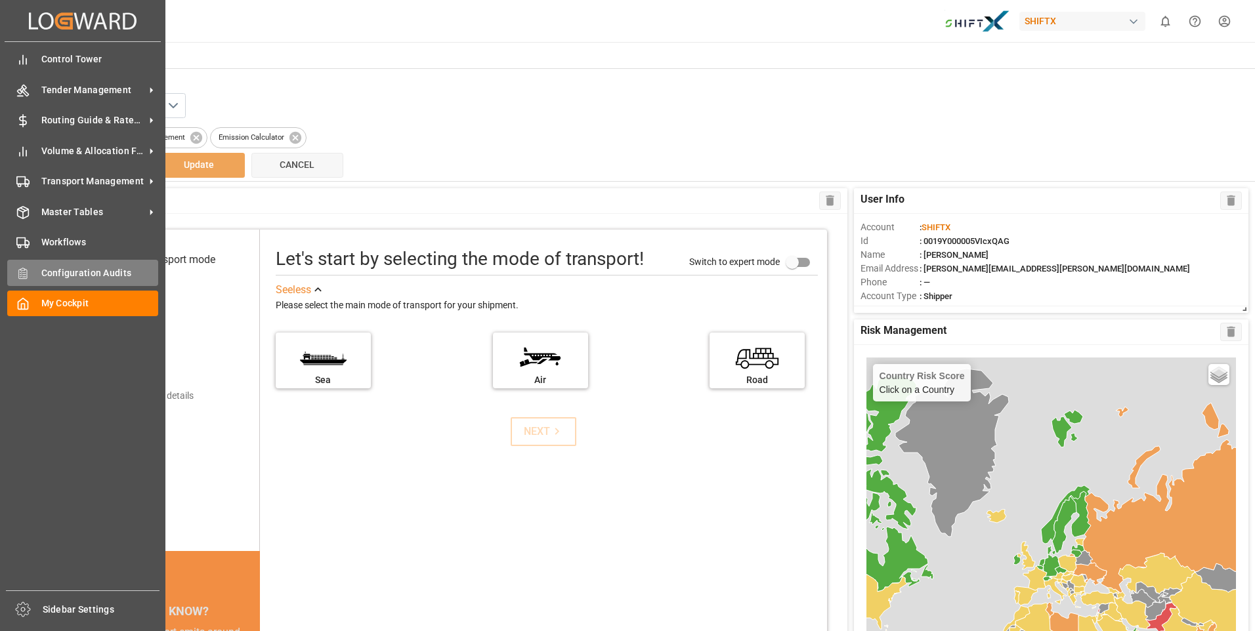
click at [116, 273] on span "Configuration Audits" at bounding box center [99, 273] width 117 height 14
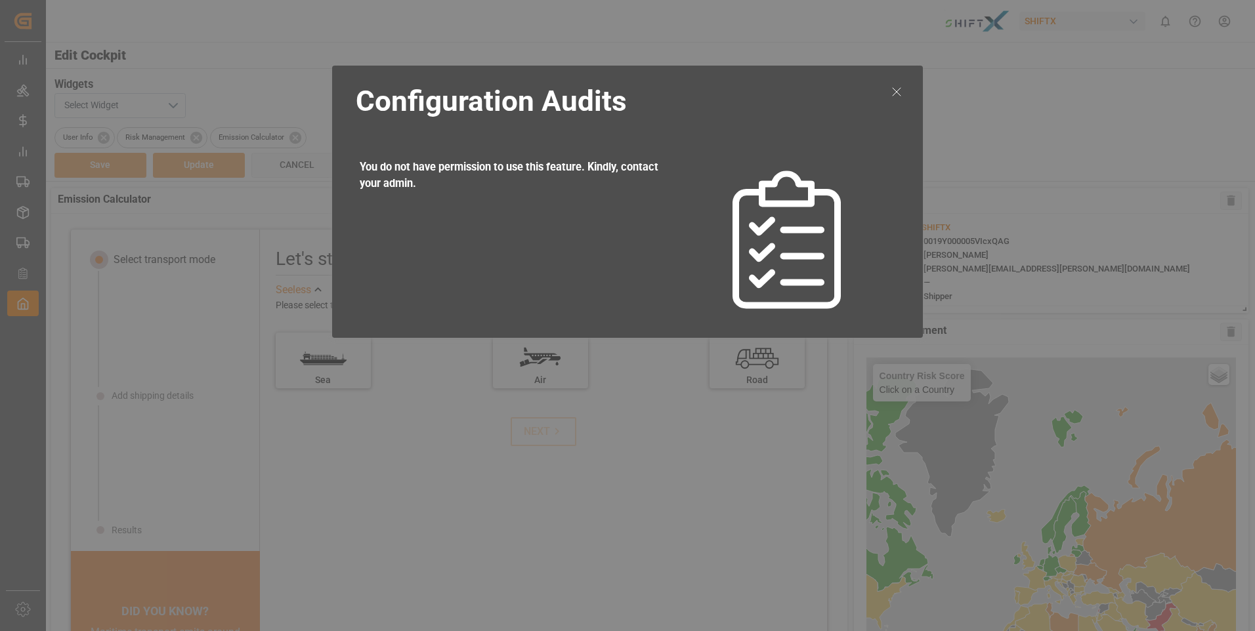
click at [834, 87] on icon at bounding box center [897, 92] width 16 height 16
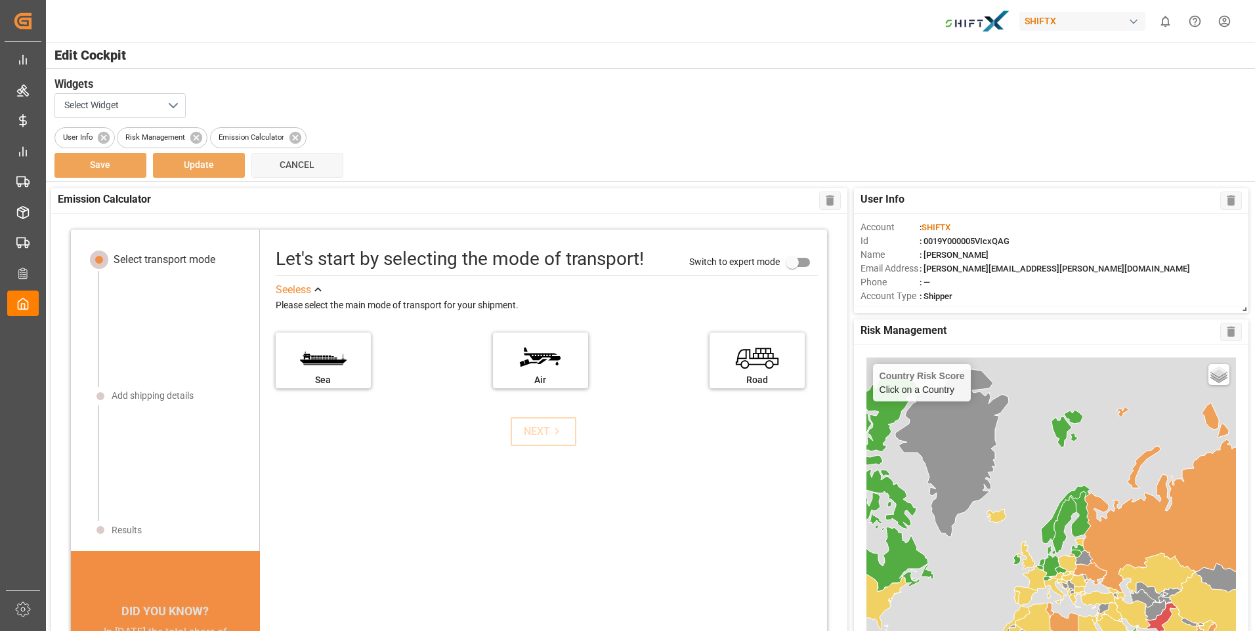
click at [834, 23] on div "button" at bounding box center [1133, 21] width 13 height 13
click at [834, 141] on html "Created by potrace 1.15, written by [PERSON_NAME] [DATE]-[DATE] Created by potr…" at bounding box center [627, 315] width 1255 height 631
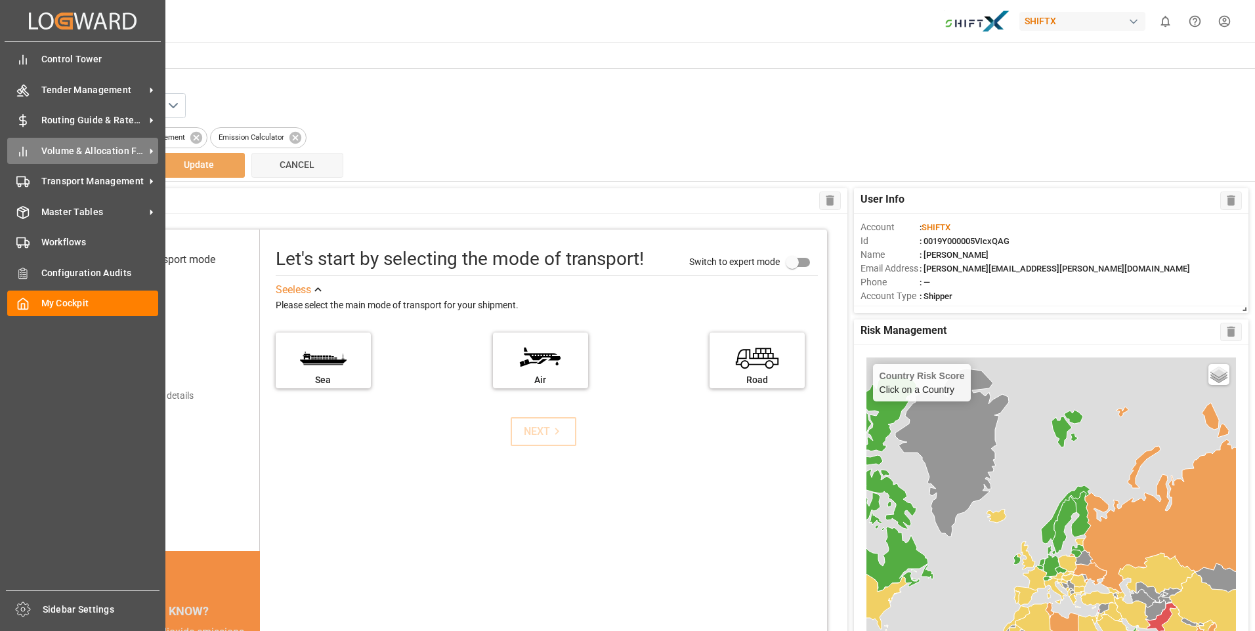
click at [35, 158] on div "Volume & Allocation Forecast Volume & Allocation Forecast" at bounding box center [82, 151] width 151 height 26
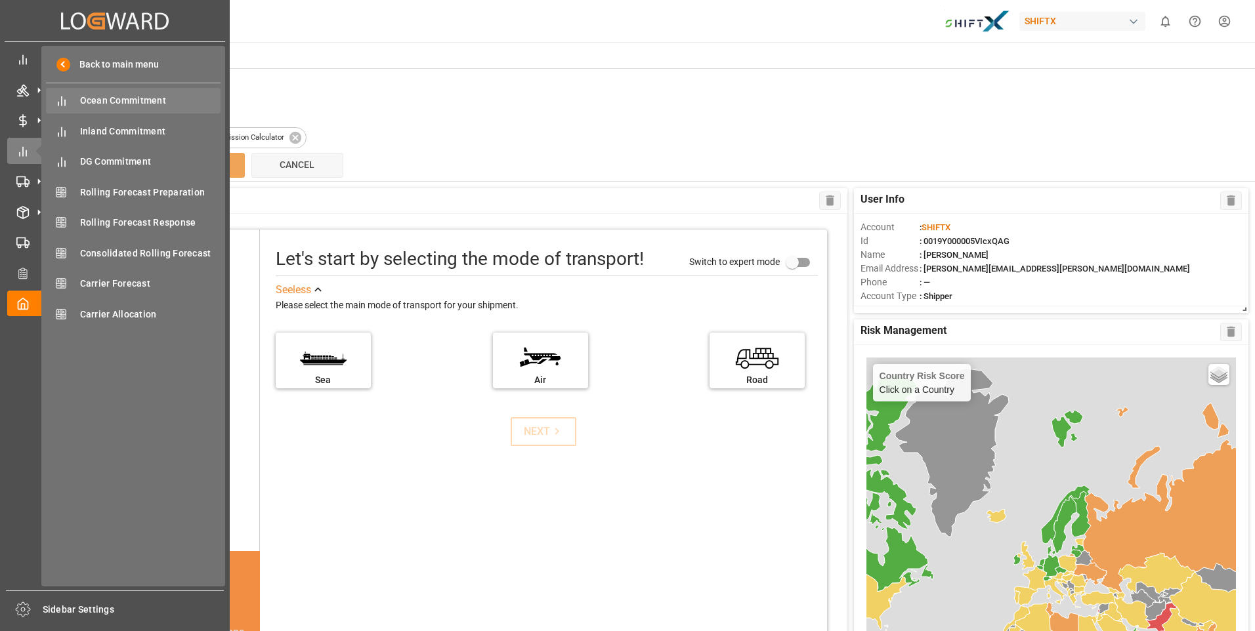
click at [117, 96] on span "Ocean Commitment" at bounding box center [150, 101] width 141 height 14
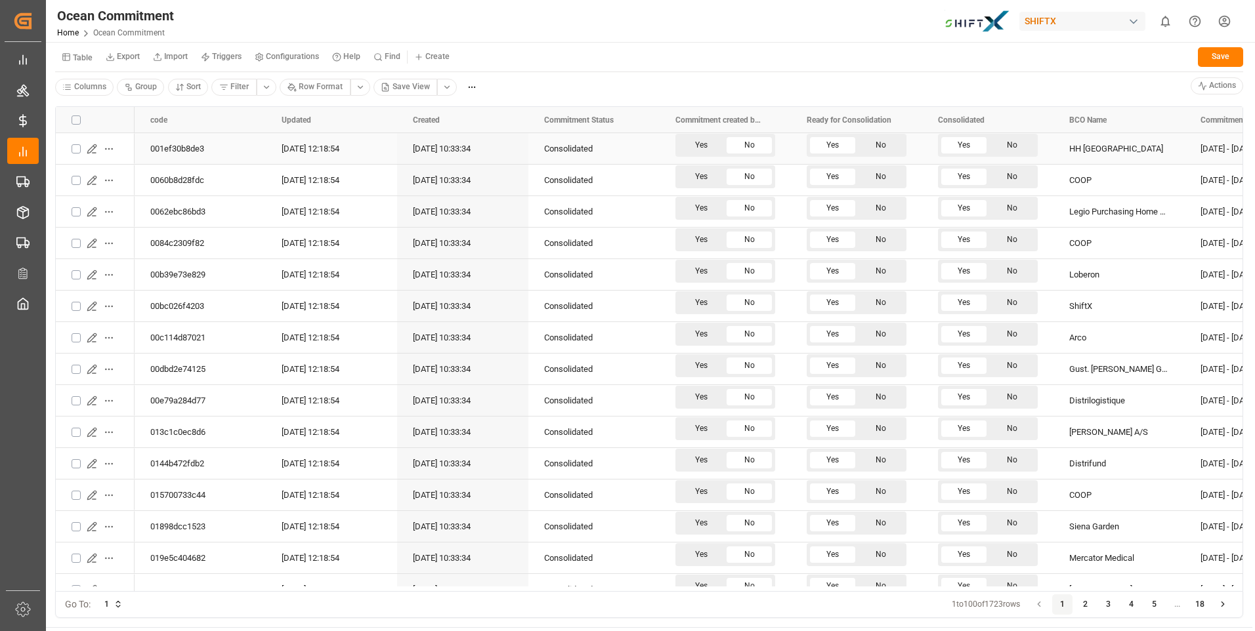
click at [106, 149] on html "Created by potrace 1.15, written by [PERSON_NAME] [DATE]-[DATE] Created by potr…" at bounding box center [627, 315] width 1255 height 631
click at [74, 147] on html "Created by potrace 1.15, written by [PERSON_NAME] [DATE]-[DATE] Created by potr…" at bounding box center [627, 315] width 1255 height 631
click at [74, 147] on button "Press SPACE to select this row." at bounding box center [76, 148] width 9 height 9
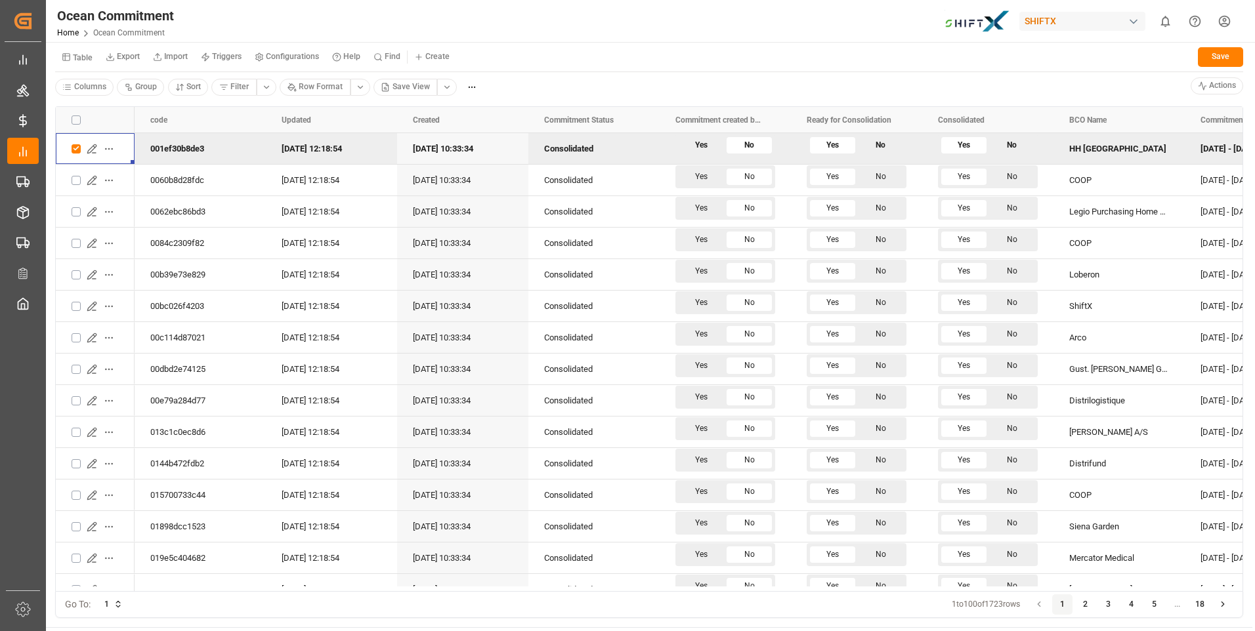
click at [74, 147] on button "Press SPACE to deselect this row." at bounding box center [76, 148] width 9 height 9
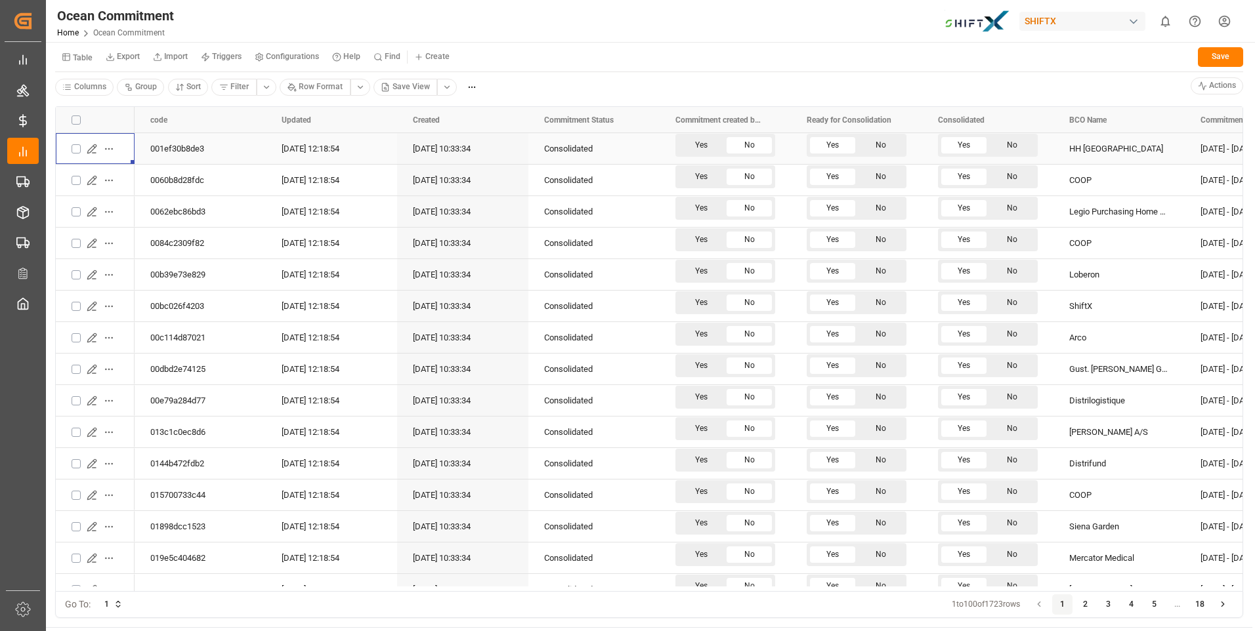
click at [74, 147] on button "Press SPACE to select this row." at bounding box center [76, 148] width 9 height 9
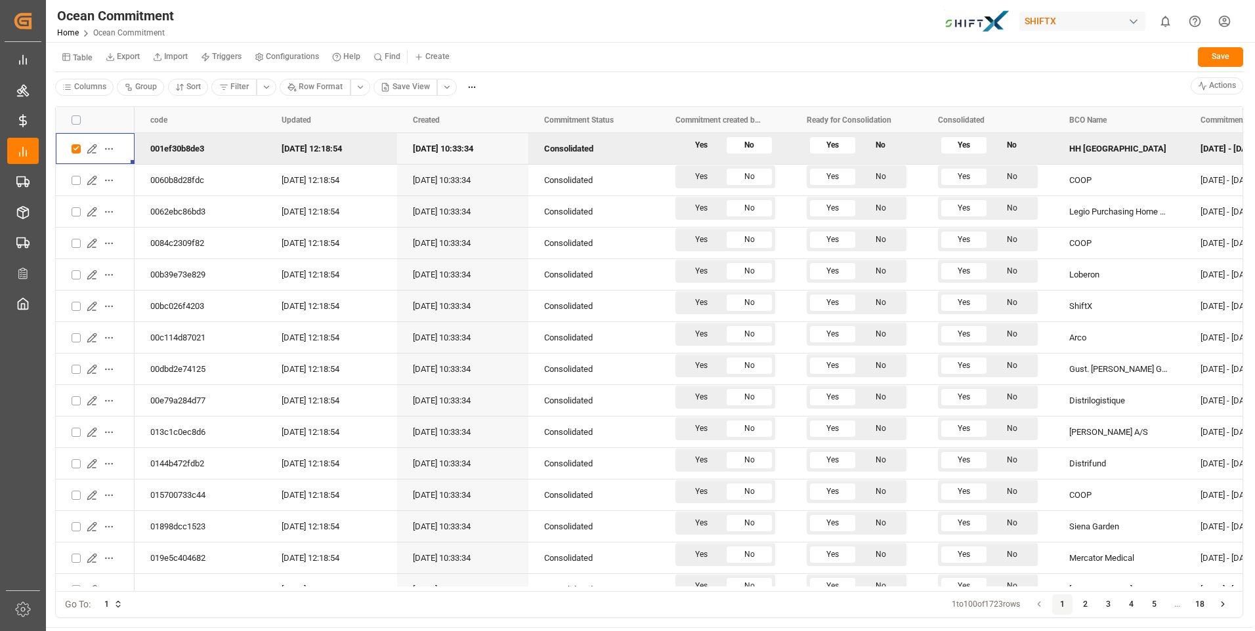
click at [186, 148] on div "001ef30b8de3" at bounding box center [200, 148] width 131 height 31
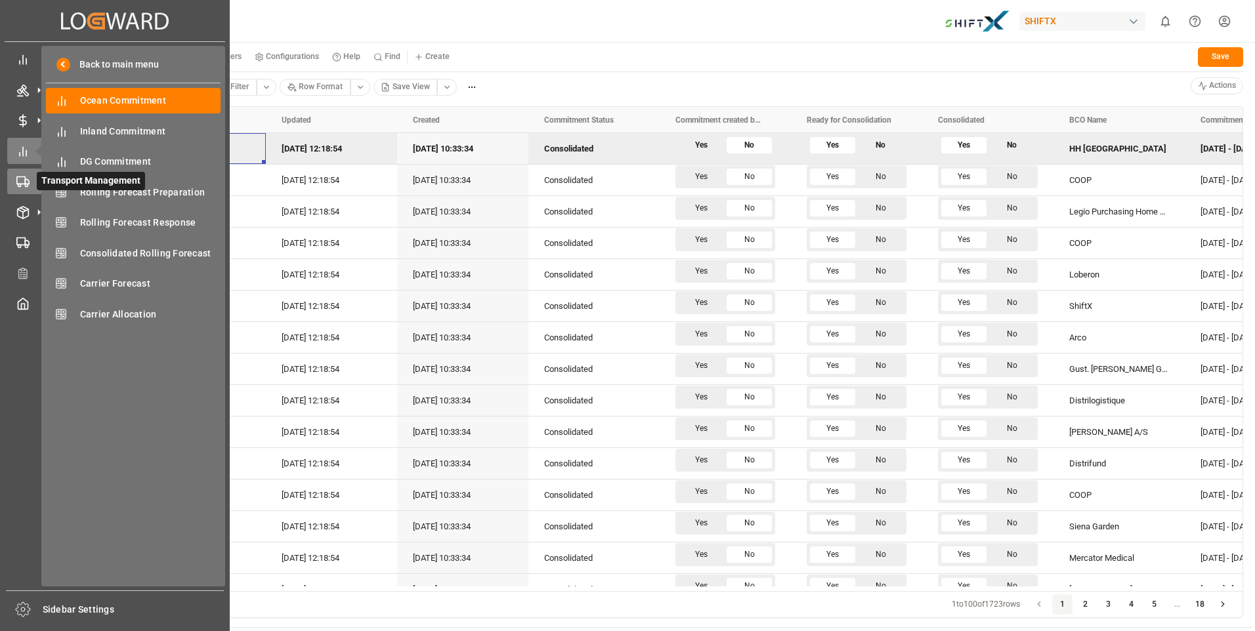
click at [16, 184] on icon at bounding box center [22, 181] width 13 height 13
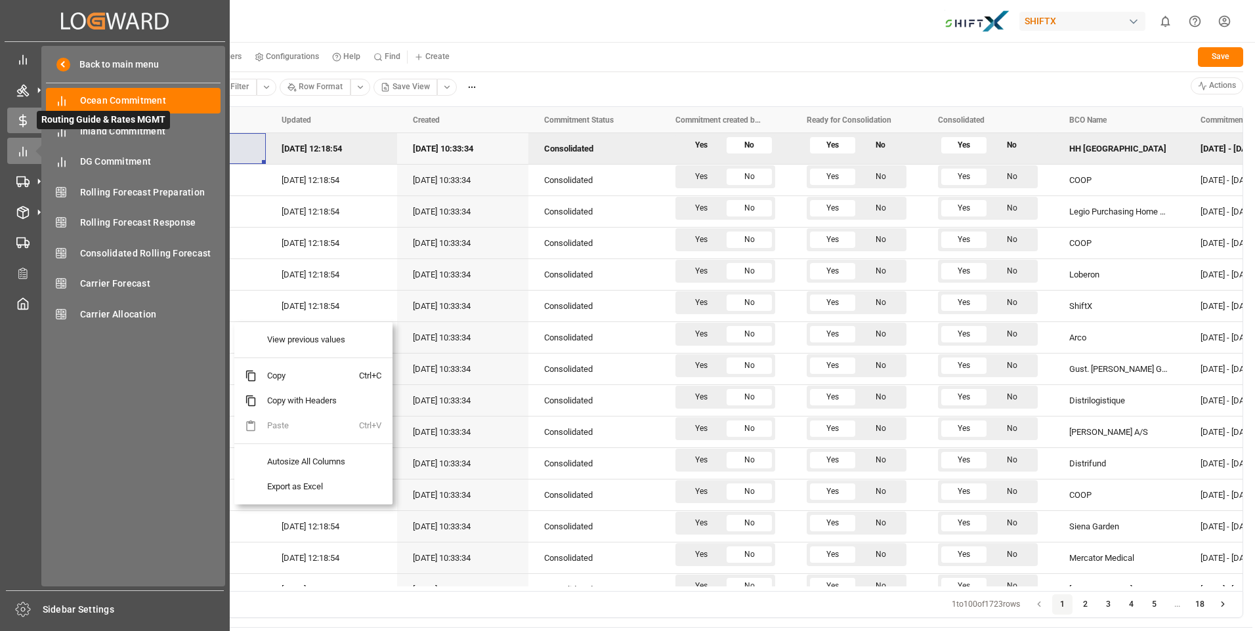
click at [17, 119] on icon at bounding box center [22, 120] width 13 height 13
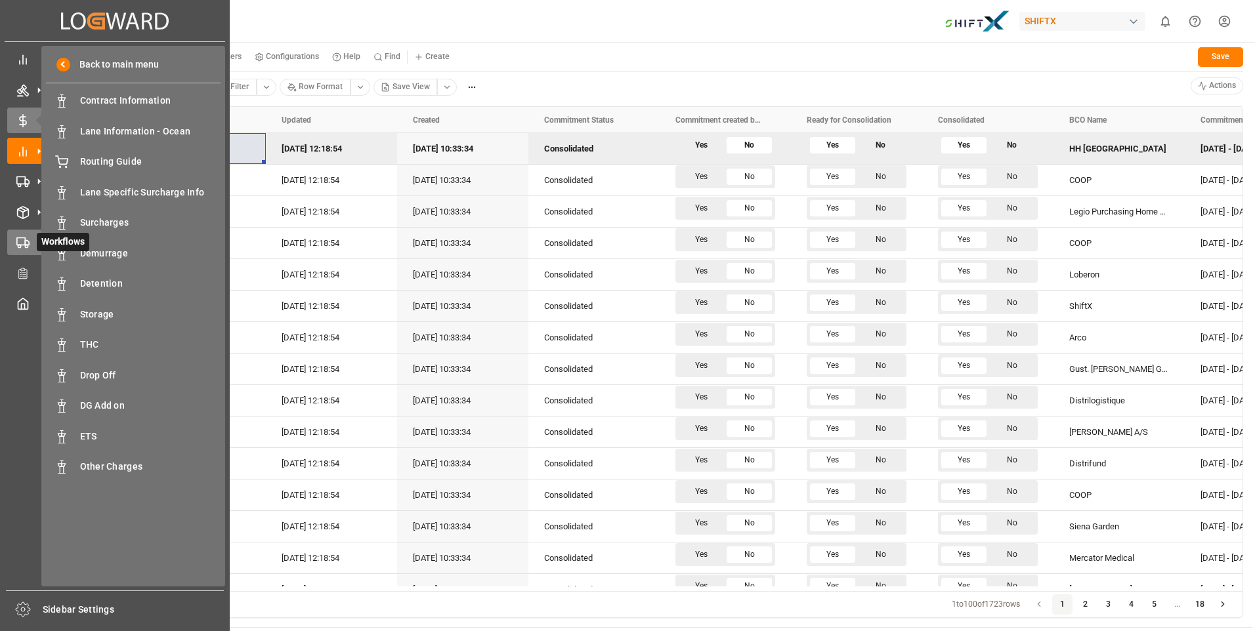
click at [23, 242] on icon at bounding box center [22, 242] width 13 height 13
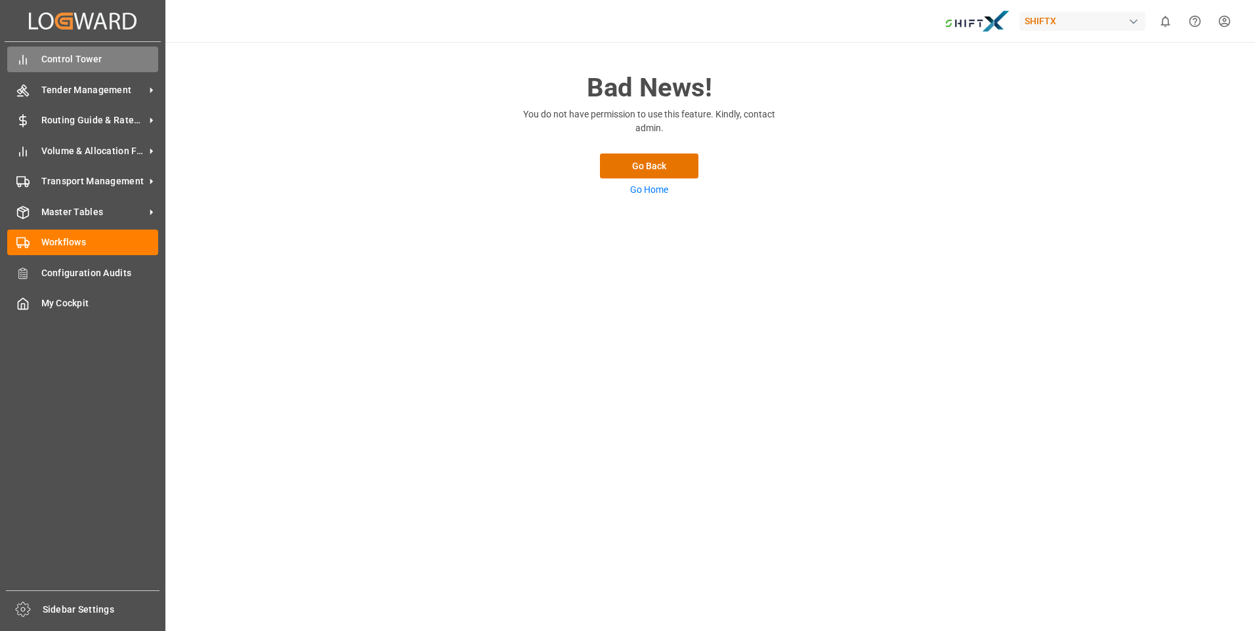
click at [44, 61] on span "Control Tower" at bounding box center [99, 60] width 117 height 14
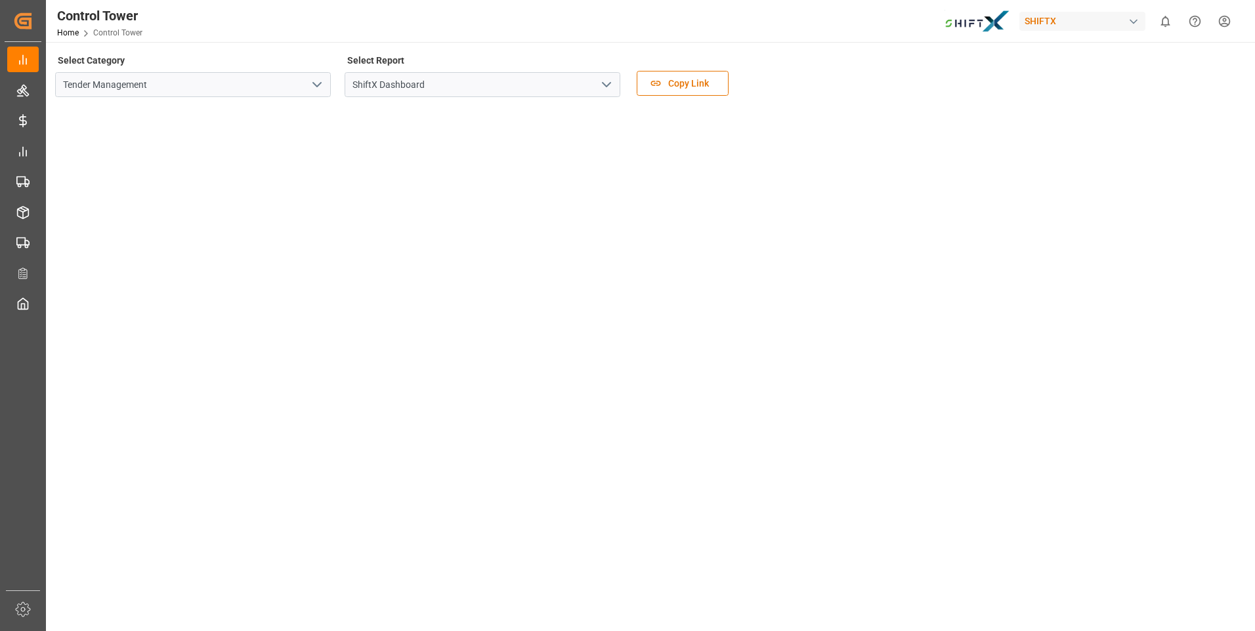
click at [318, 91] on icon "open menu" at bounding box center [317, 85] width 16 height 16
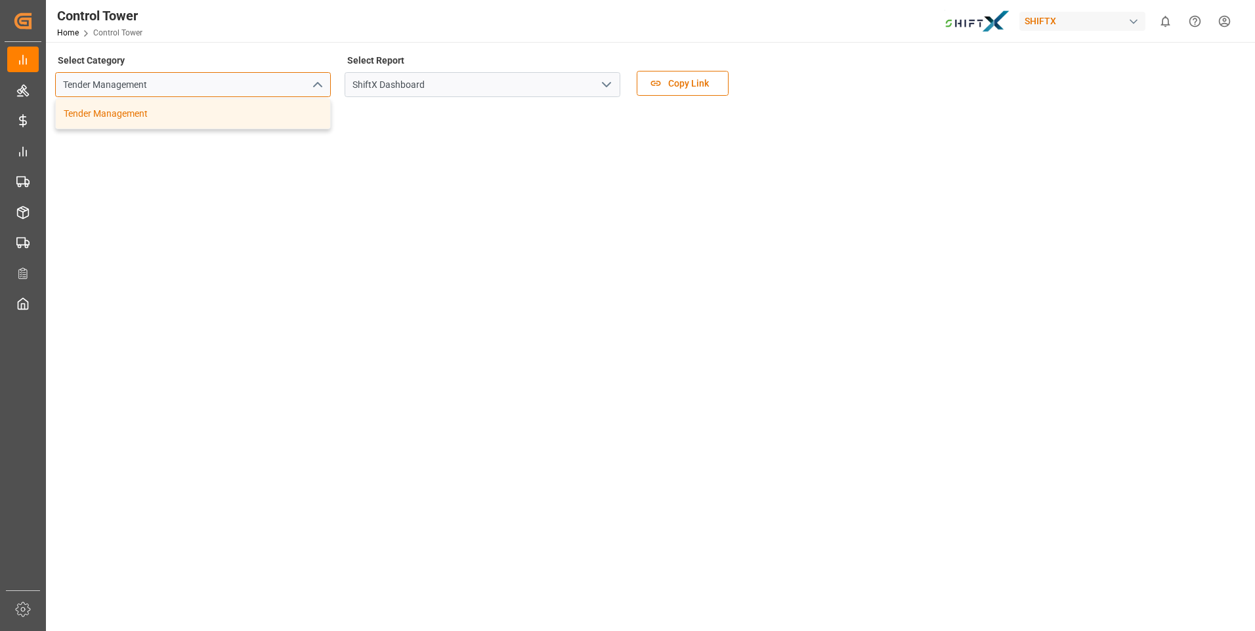
drag, startPoint x: 318, startPoint y: 91, endPoint x: 289, endPoint y: 89, distance: 29.6
click at [289, 89] on input "Tender Management" at bounding box center [193, 84] width 276 height 25
click at [318, 87] on icon "close menu" at bounding box center [317, 85] width 16 height 16
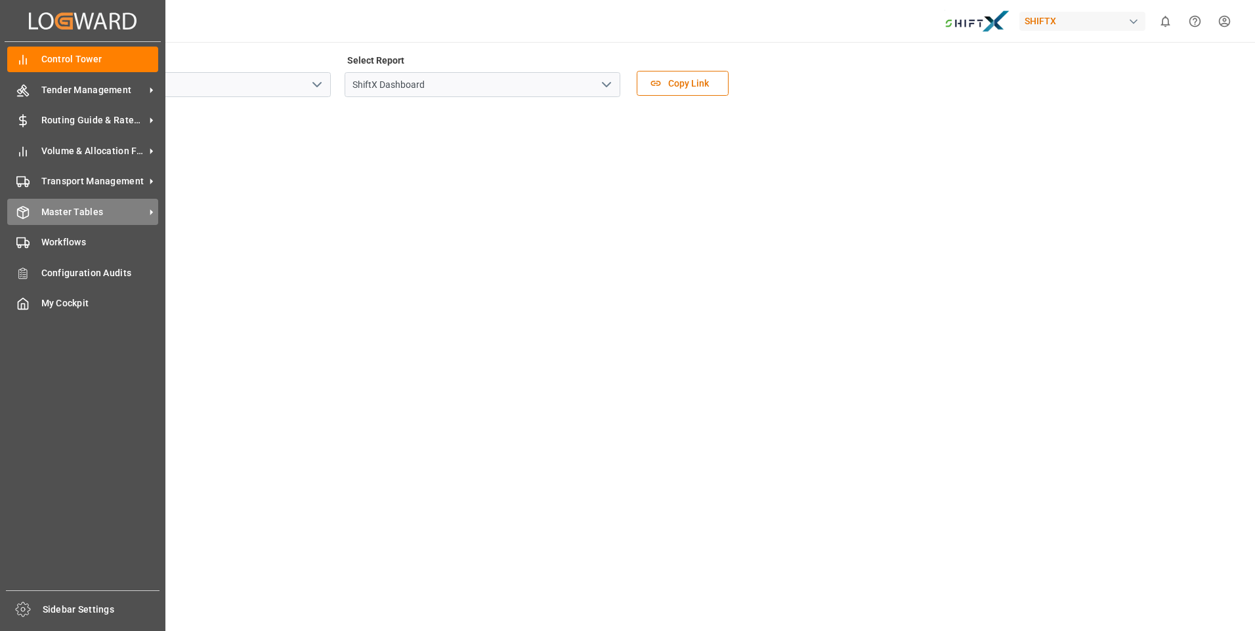
click at [42, 202] on div "Master Tables Master Tables" at bounding box center [82, 212] width 151 height 26
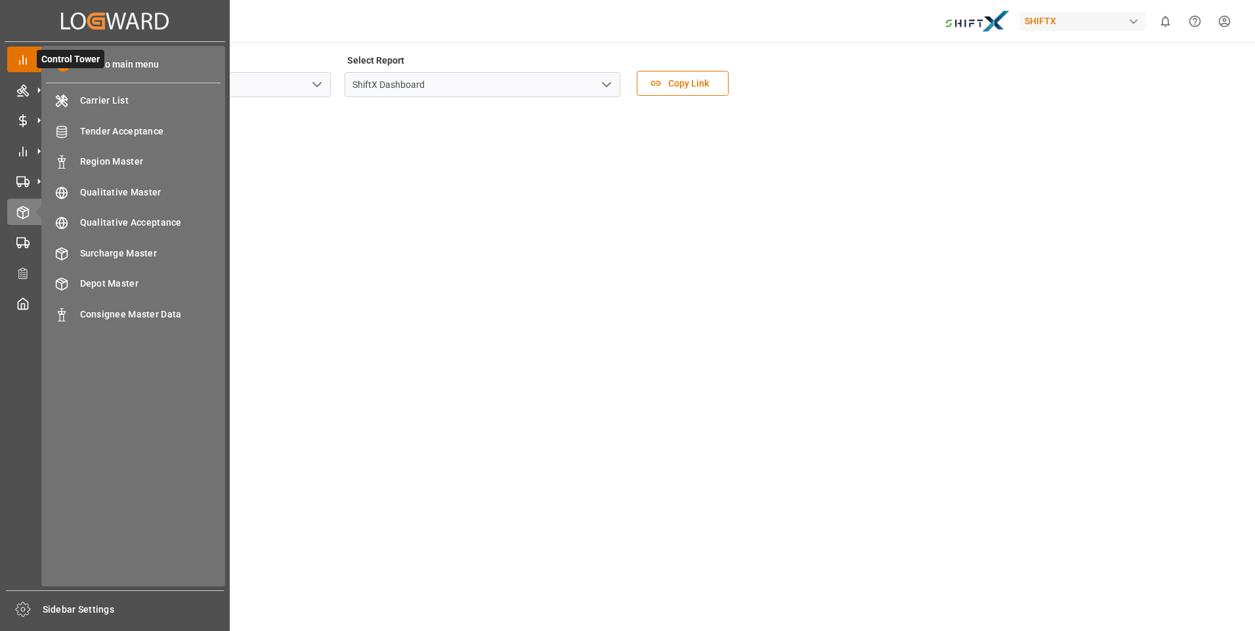
click at [66, 67] on span "Control Tower" at bounding box center [71, 59] width 68 height 18
click at [136, 56] on div "Back to main menu" at bounding box center [133, 65] width 175 height 28
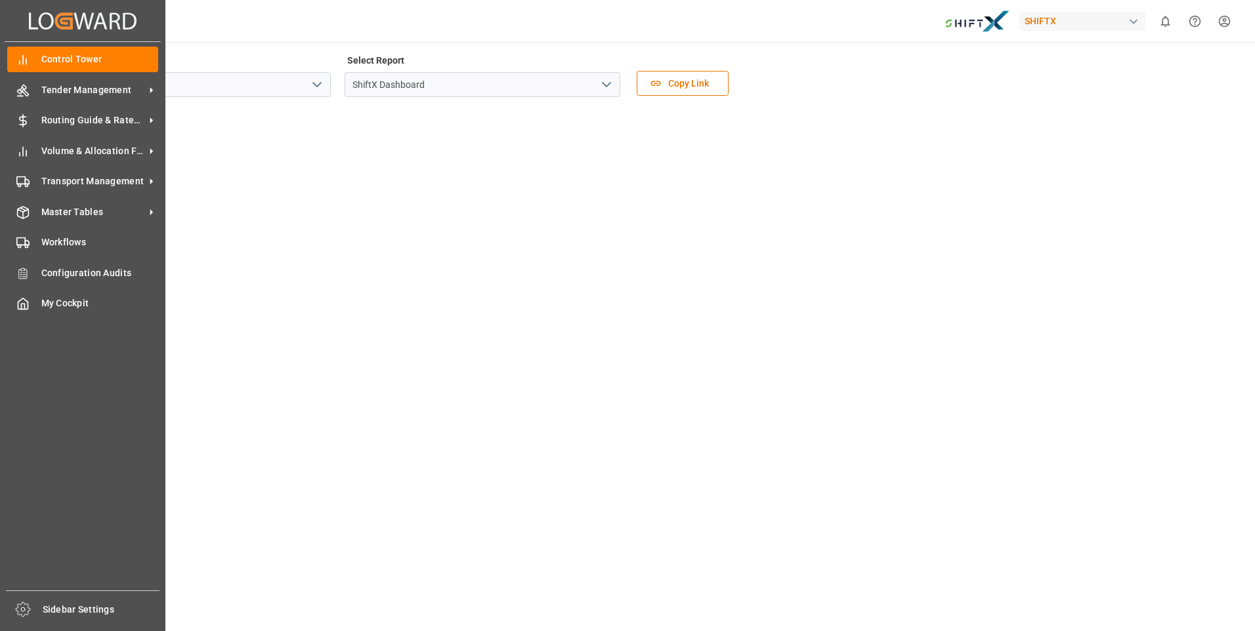
click at [136, 56] on span "Control Tower" at bounding box center [99, 60] width 117 height 14
click at [60, 95] on span "Tender Management" at bounding box center [93, 90] width 104 height 14
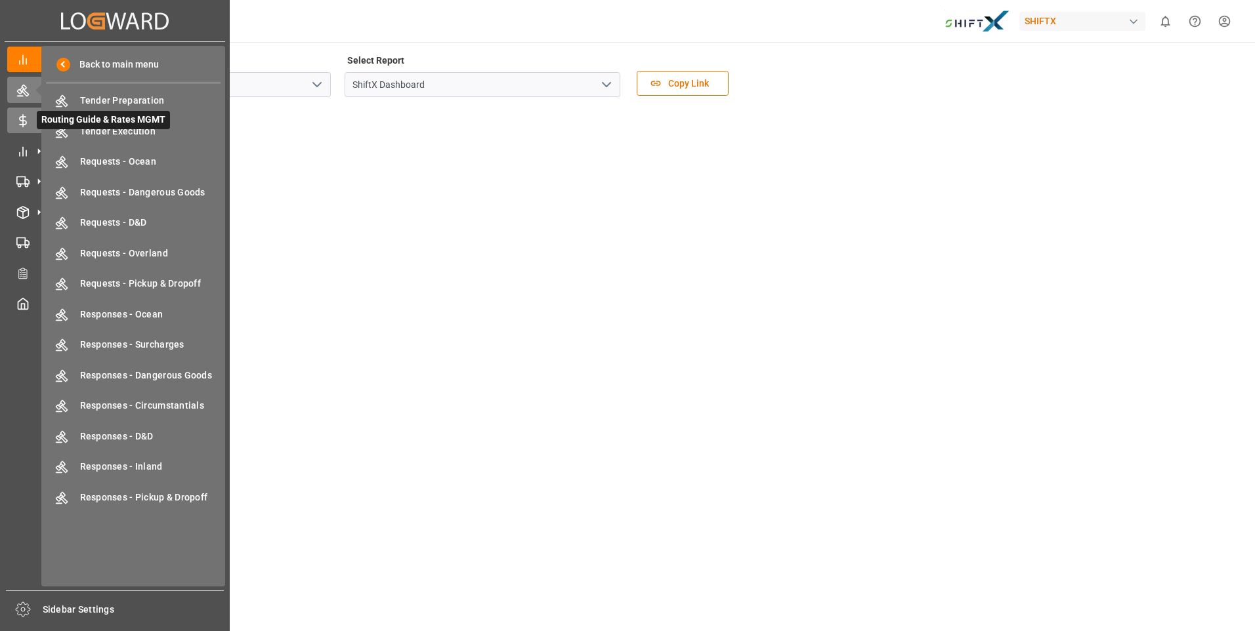
click at [24, 114] on div at bounding box center [18, 121] width 22 height 14
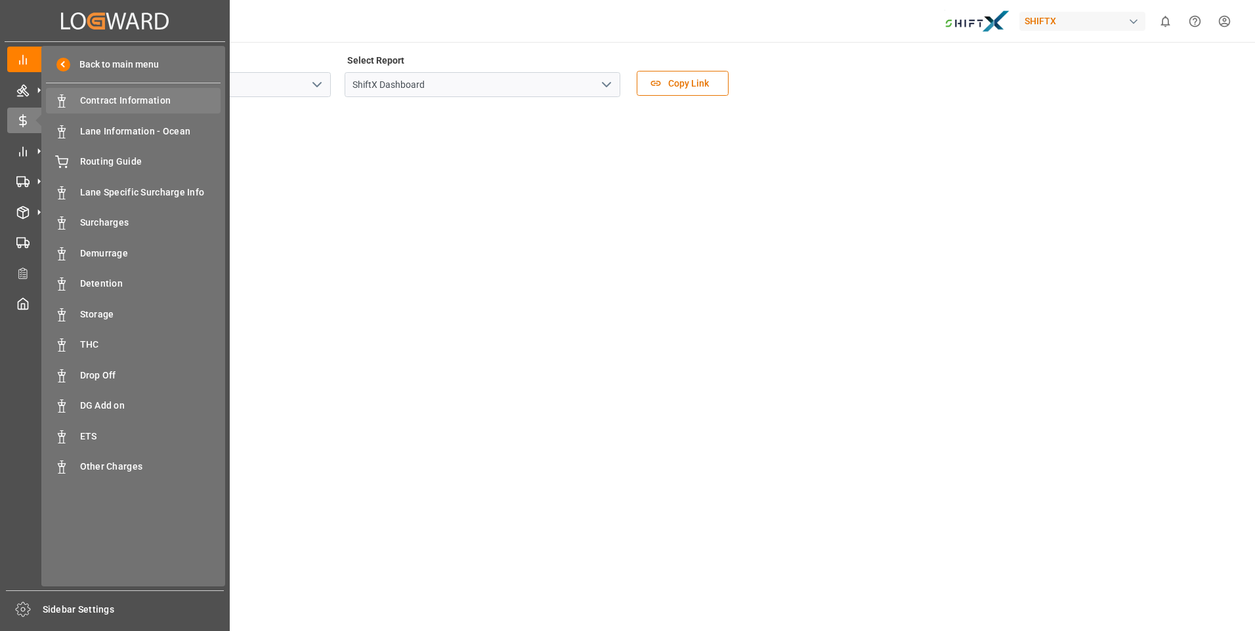
click at [169, 94] on span "Contract Information" at bounding box center [150, 101] width 141 height 14
